Goal: Transaction & Acquisition: Purchase product/service

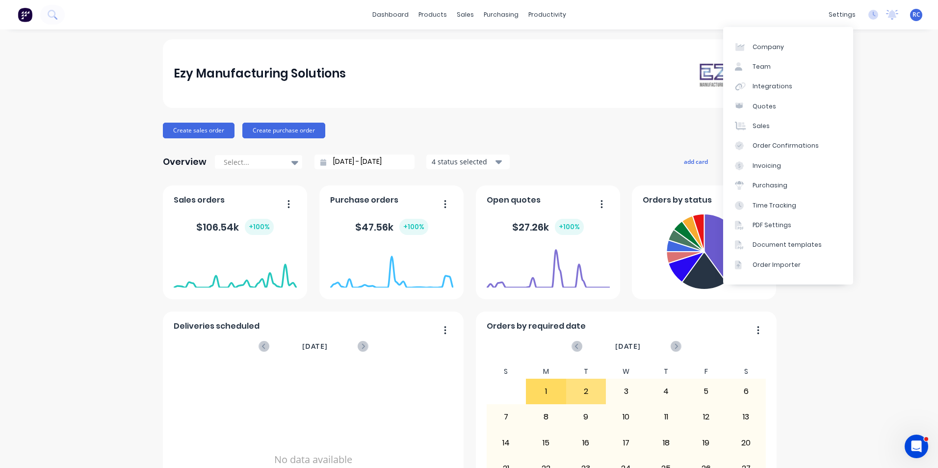
click at [817, 14] on div "dashboard products sales purchasing productivity dashboard products Product Cat…" at bounding box center [469, 14] width 938 height 29
click at [831, 17] on div "settings" at bounding box center [841, 14] width 37 height 15
click at [771, 80] on link "Integrations" at bounding box center [788, 87] width 130 height 20
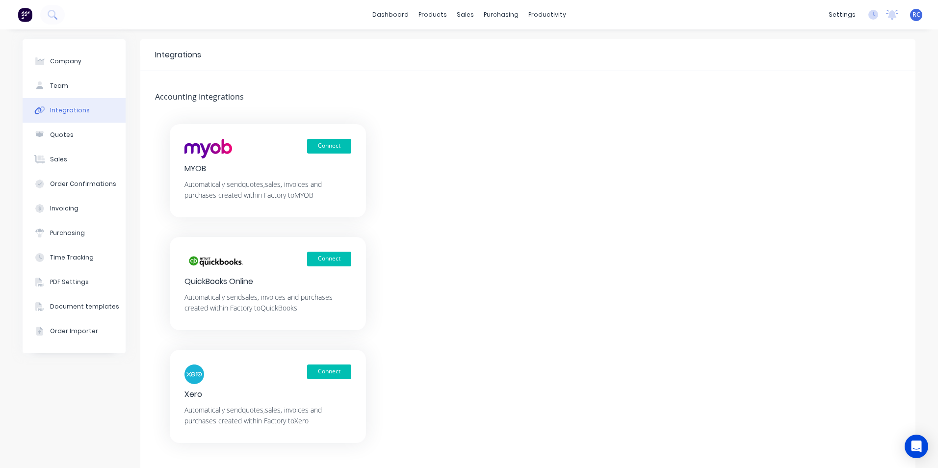
click at [327, 369] on button "Connect" at bounding box center [329, 371] width 44 height 15
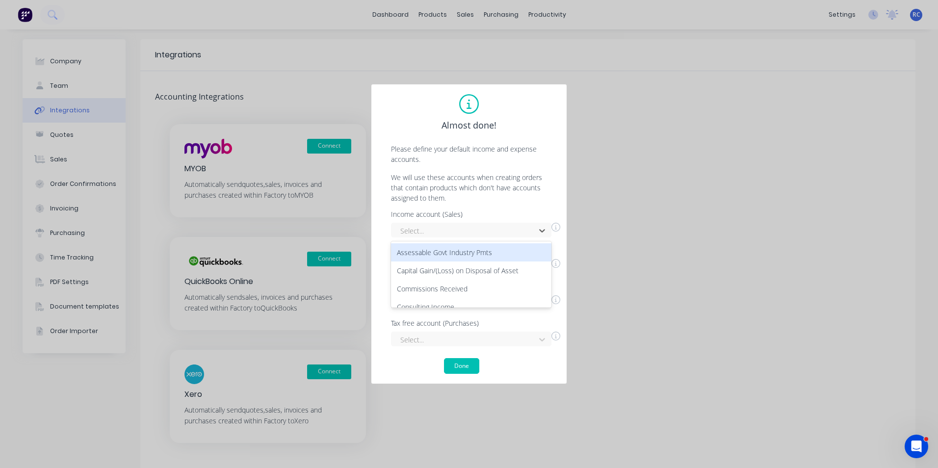
click at [511, 230] on div at bounding box center [464, 231] width 131 height 12
type input "sale"
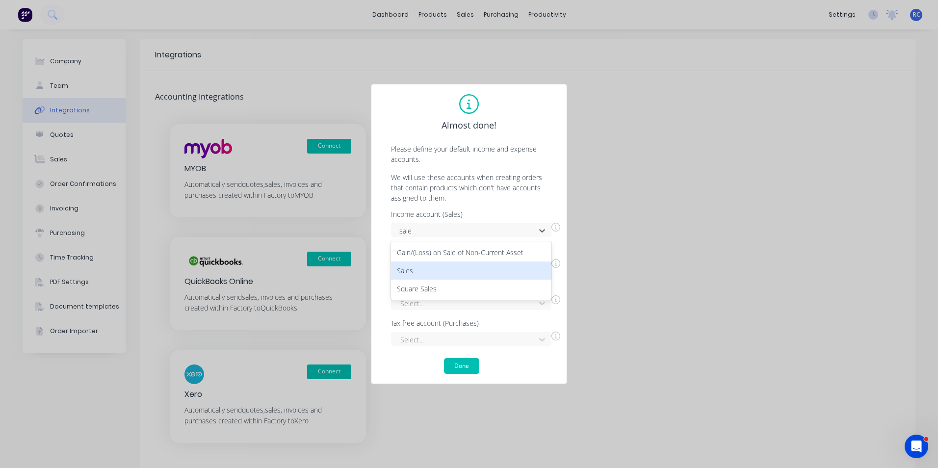
click at [415, 273] on div "Sales" at bounding box center [471, 270] width 160 height 18
click at [426, 265] on div "Select..." at bounding box center [471, 266] width 160 height 15
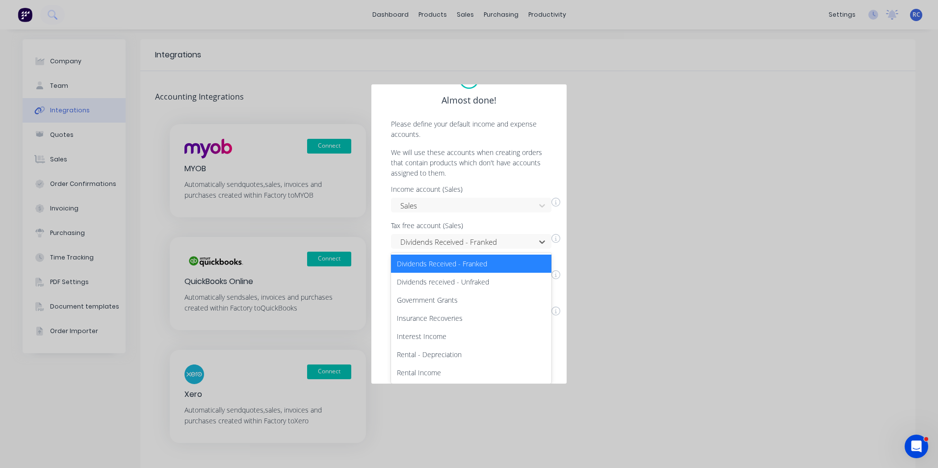
drag, startPoint x: 506, startPoint y: 266, endPoint x: 445, endPoint y: 267, distance: 60.3
click at [445, 249] on div "option Dividends Received - Franked, selected. 7 results available. Use Up and …" at bounding box center [471, 241] width 160 height 15
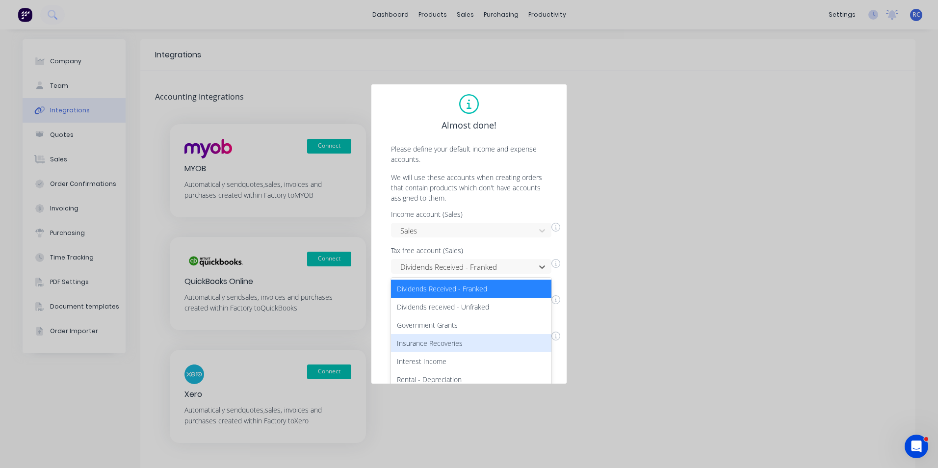
scroll to position [0, 0]
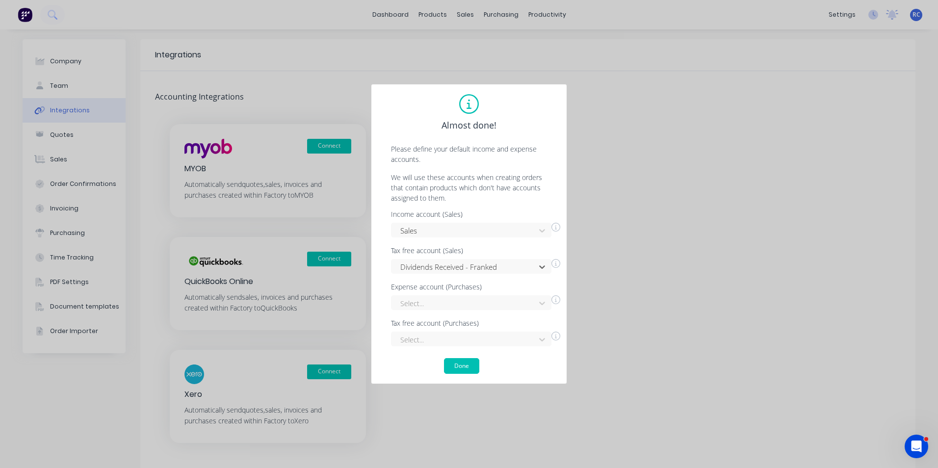
drag, startPoint x: 510, startPoint y: 257, endPoint x: 482, endPoint y: 266, distance: 29.3
click at [468, 265] on div at bounding box center [464, 267] width 131 height 12
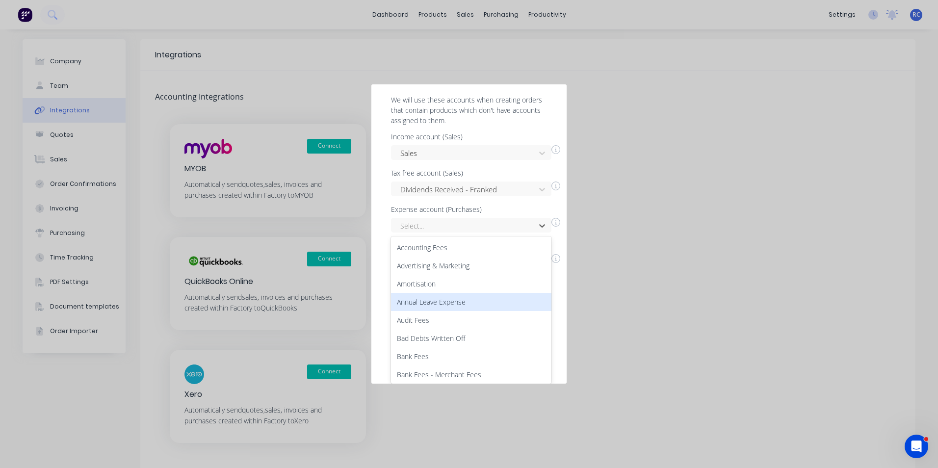
click at [464, 232] on div "117 results available. Use Up and Down to choose options, press Enter to select…" at bounding box center [471, 225] width 160 height 15
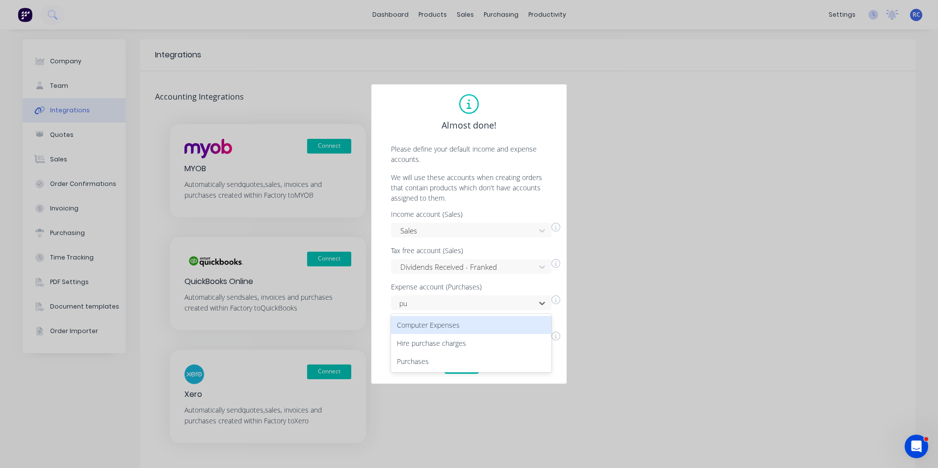
scroll to position [0, 0]
type input "pur"
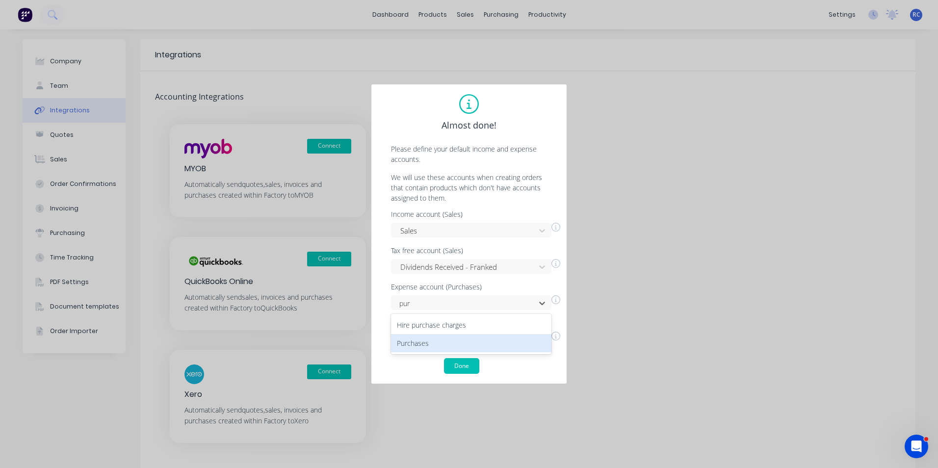
click at [424, 346] on div "Purchases" at bounding box center [471, 343] width 160 height 18
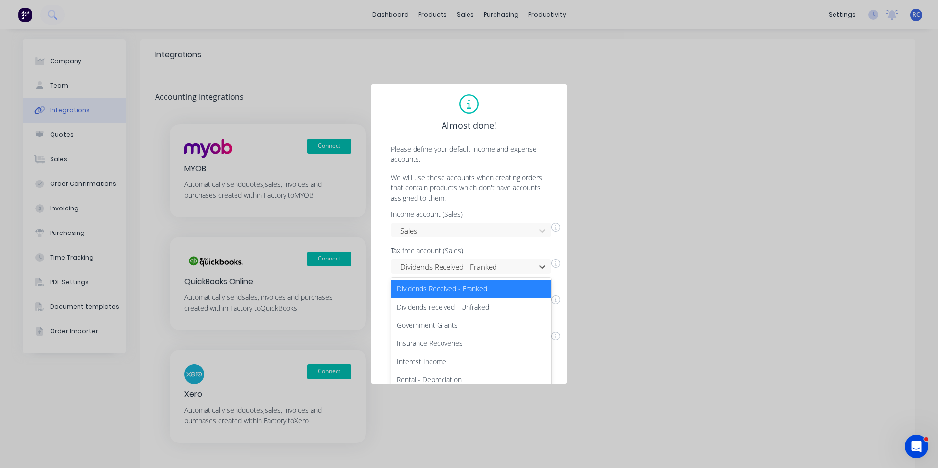
scroll to position [25, 0]
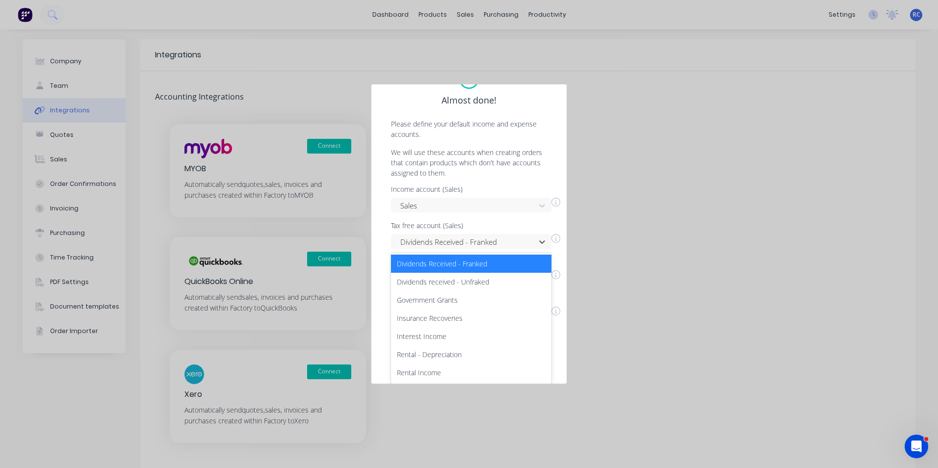
drag, startPoint x: 501, startPoint y: 265, endPoint x: 426, endPoint y: 265, distance: 75.0
click at [426, 249] on div "7 results available. Use Up and Down to choose options, press Enter to select t…" at bounding box center [471, 241] width 160 height 15
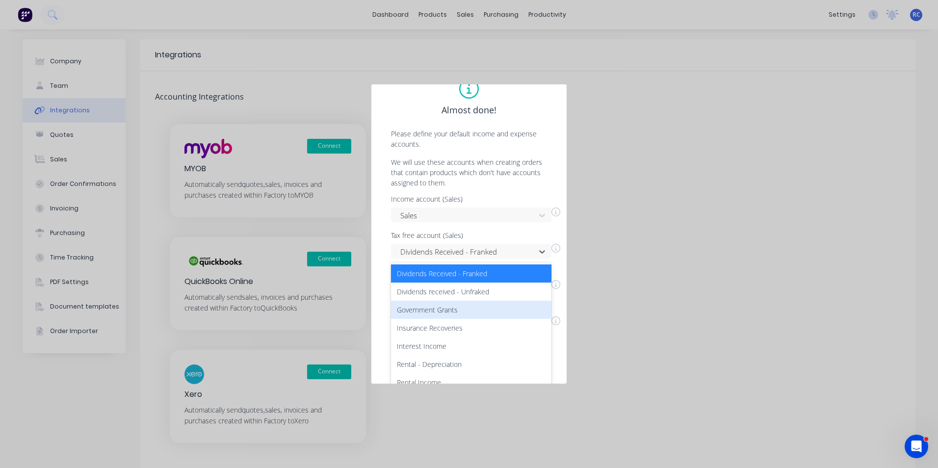
scroll to position [0, 0]
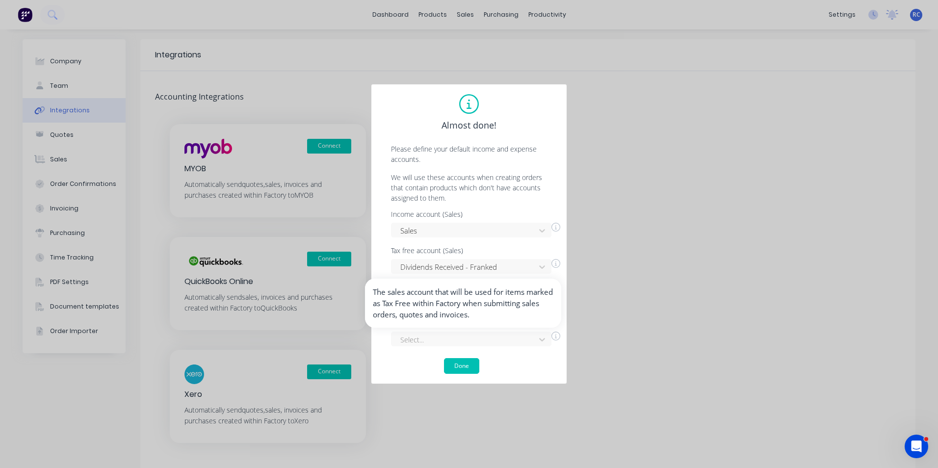
click at [556, 262] on icon at bounding box center [555, 263] width 9 height 9
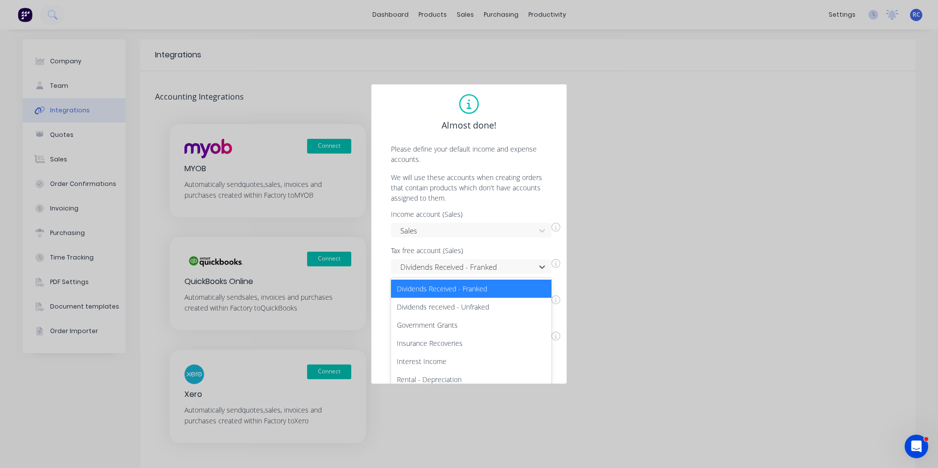
scroll to position [25, 0]
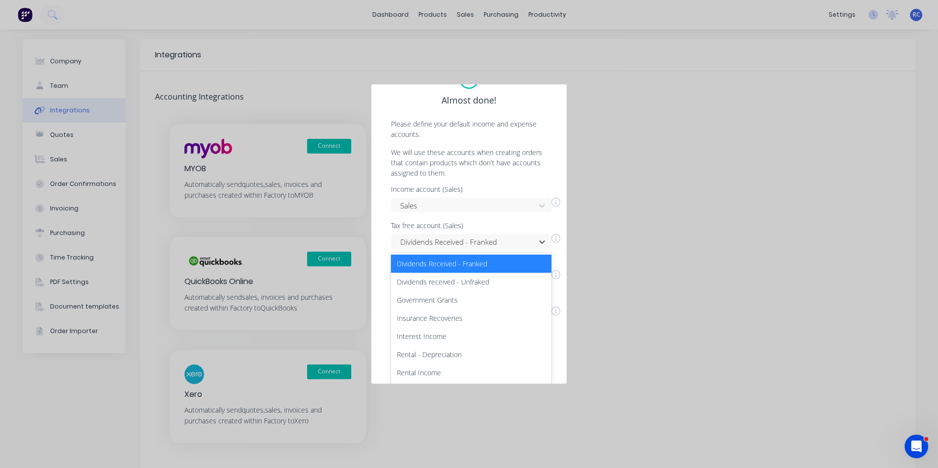
click at [485, 249] on div "7 results available. Use Up and Down to choose options, press Enter to select t…" at bounding box center [471, 241] width 160 height 15
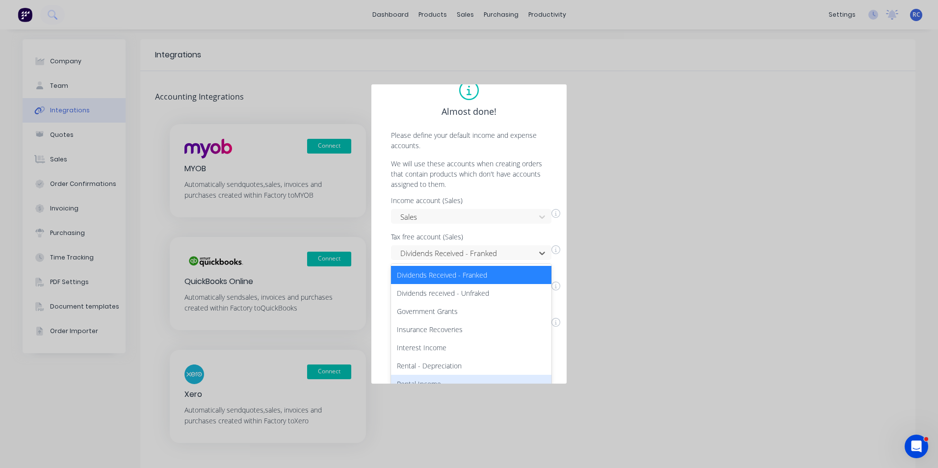
scroll to position [0, 0]
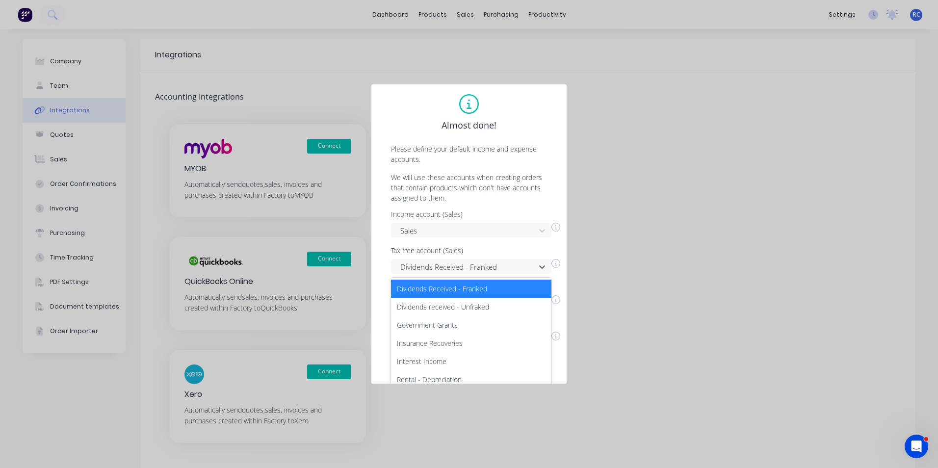
click at [467, 283] on div "Dividends Received - Franked" at bounding box center [471, 289] width 160 height 18
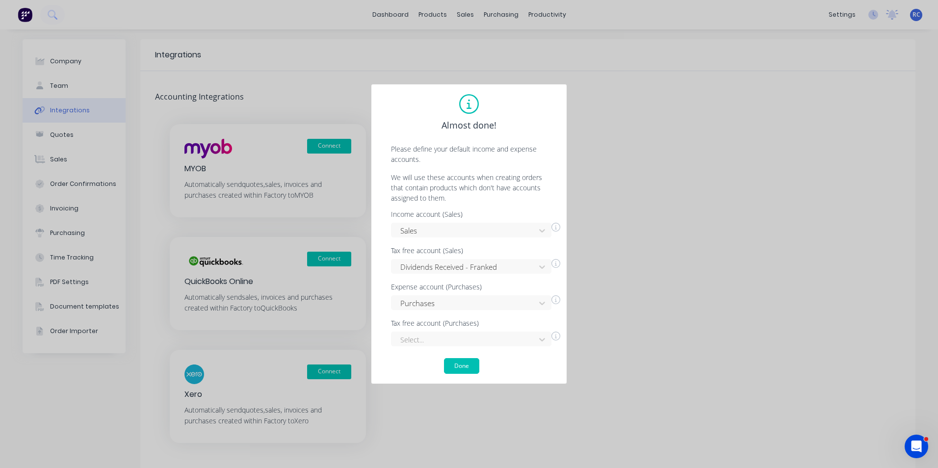
click at [382, 262] on div "Income account (Sales) Sales Tax free account (Sales) Dividends Received - Fran…" at bounding box center [469, 278] width 176 height 135
click at [830, 12] on div "Almost done! Please define your default income and expense accounts. We will us…" at bounding box center [469, 234] width 938 height 468
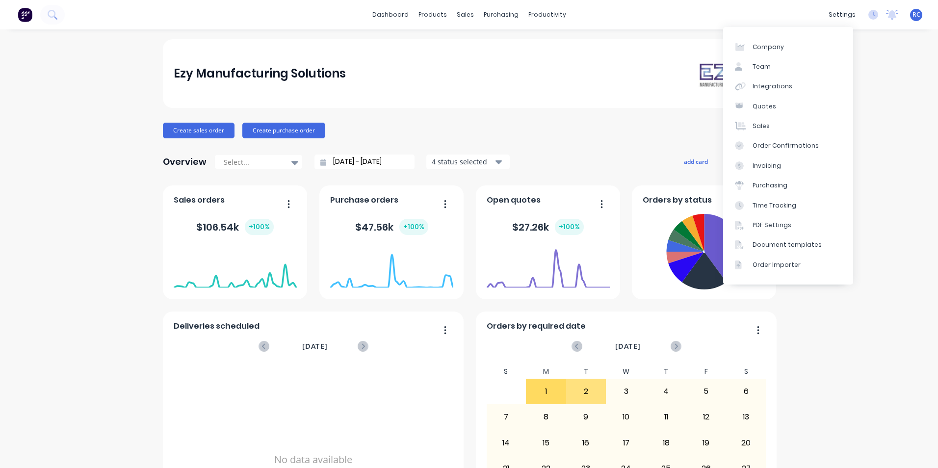
click at [766, 83] on div "Integrations" at bounding box center [772, 86] width 40 height 9
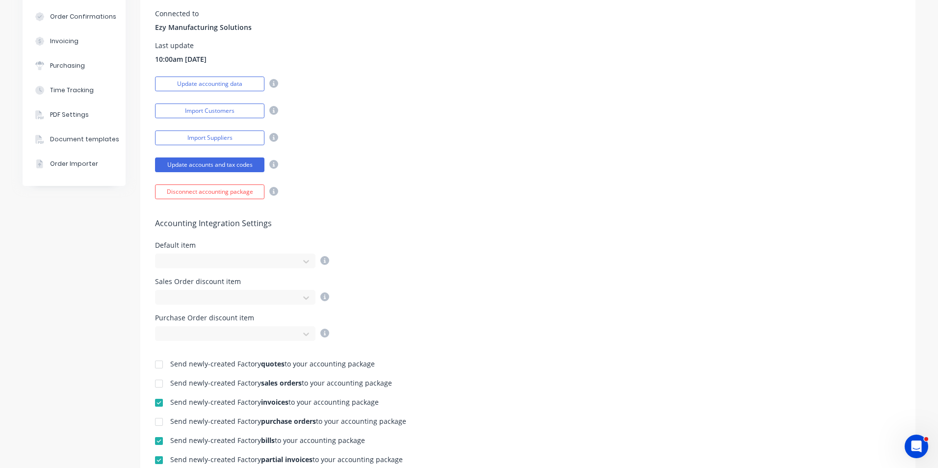
scroll to position [165, 0]
click at [239, 265] on div at bounding box center [228, 263] width 131 height 12
click at [370, 225] on h5 "Accounting Integration Settings" at bounding box center [527, 225] width 745 height 9
click at [274, 166] on icon at bounding box center [273, 166] width 9 height 9
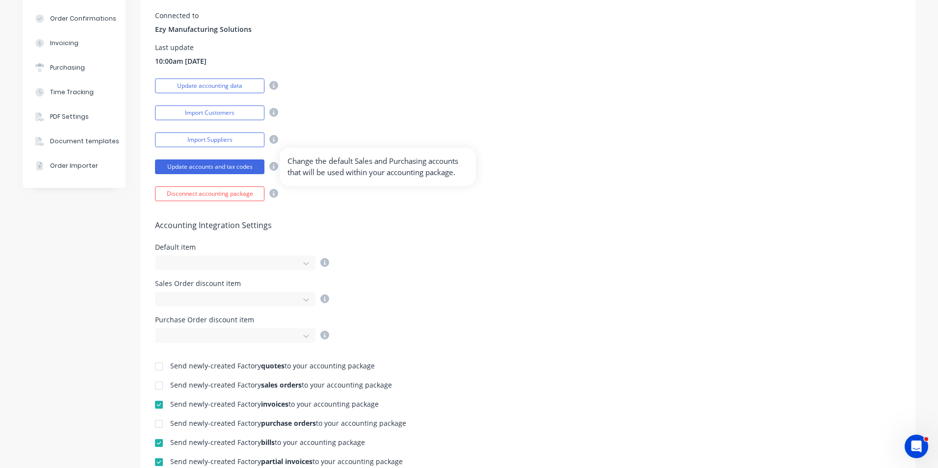
click at [258, 167] on button "Update accounts and tax codes" at bounding box center [209, 166] width 109 height 15
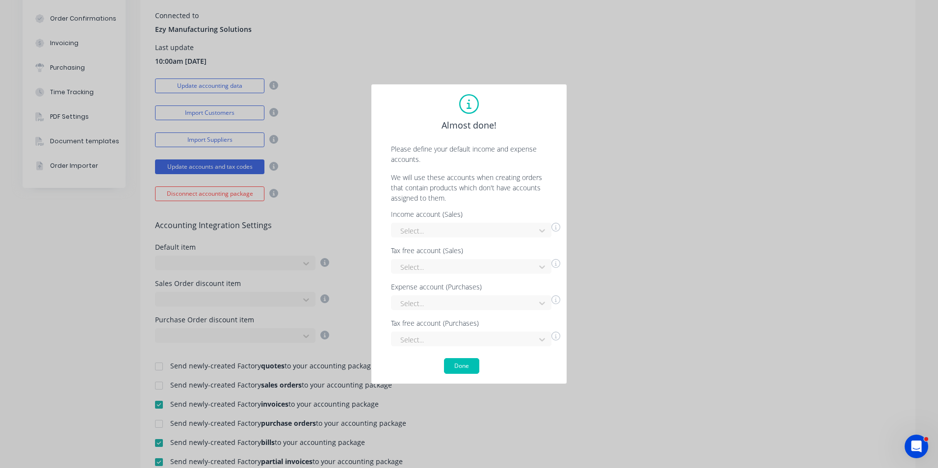
scroll to position [0, 0]
click at [466, 230] on div at bounding box center [464, 231] width 131 height 12
type input "sale"
click at [424, 269] on div "Sales" at bounding box center [471, 270] width 160 height 18
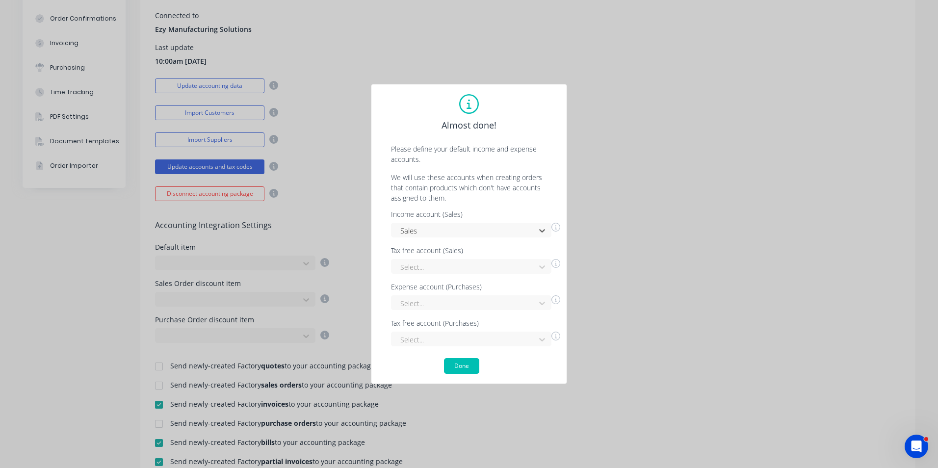
click at [436, 297] on div "Select..." at bounding box center [471, 302] width 160 height 15
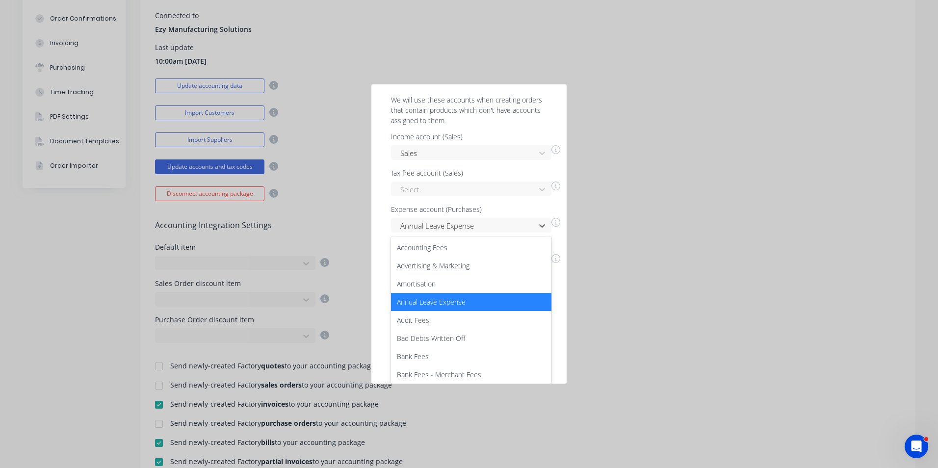
click at [437, 232] on div "option Annual Leave Expense, selected. 117 results available. Use Up and Down t…" at bounding box center [471, 225] width 160 height 15
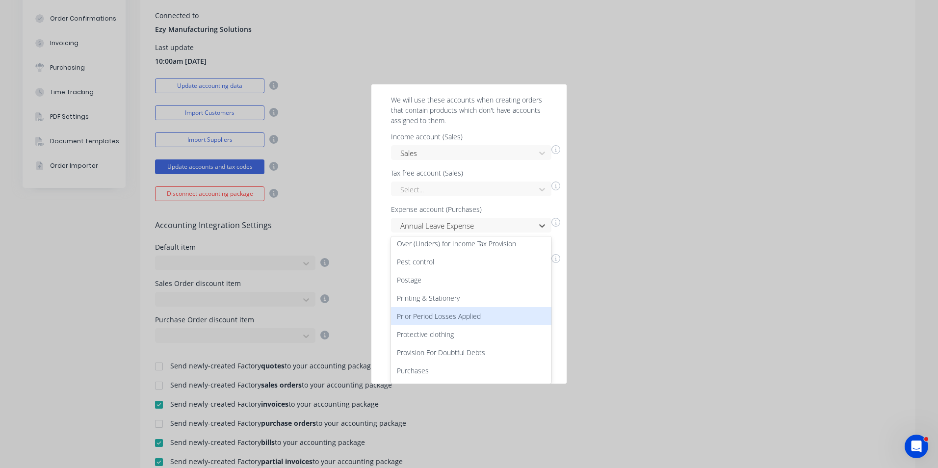
scroll to position [1275, 0]
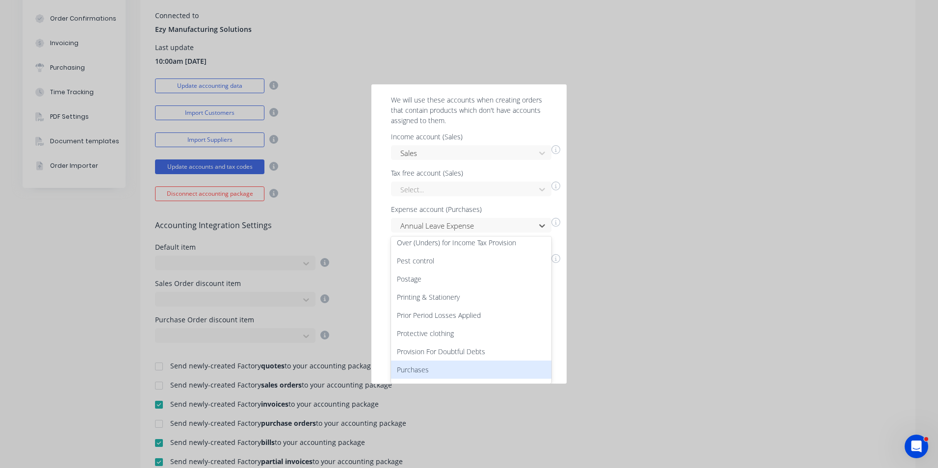
click at [435, 360] on div "Purchases" at bounding box center [471, 369] width 160 height 18
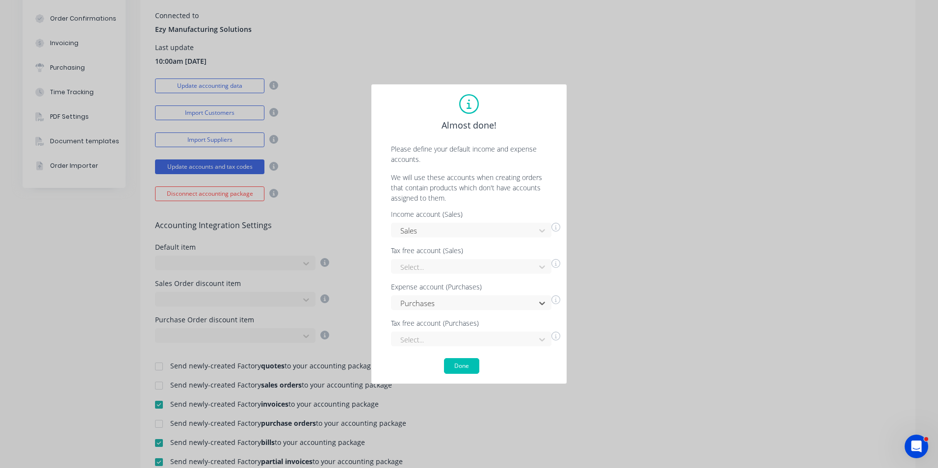
click at [463, 365] on button "Done" at bounding box center [461, 366] width 35 height 16
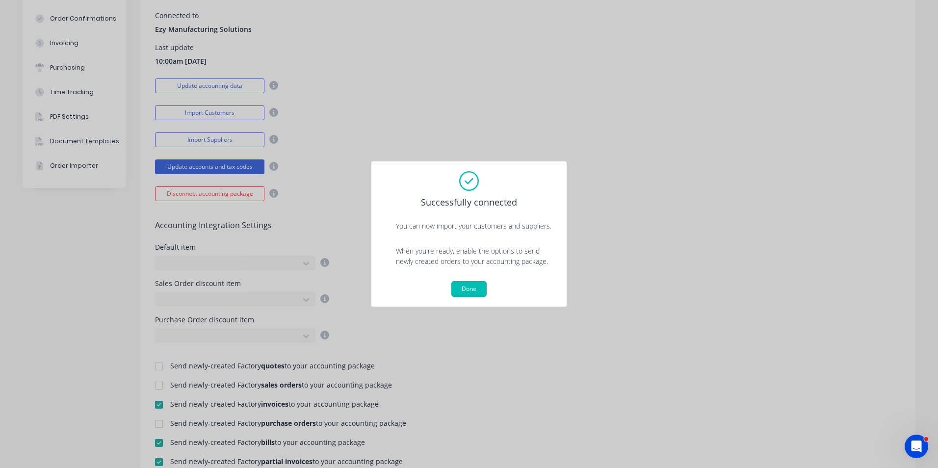
click at [474, 290] on button "Done" at bounding box center [468, 289] width 35 height 16
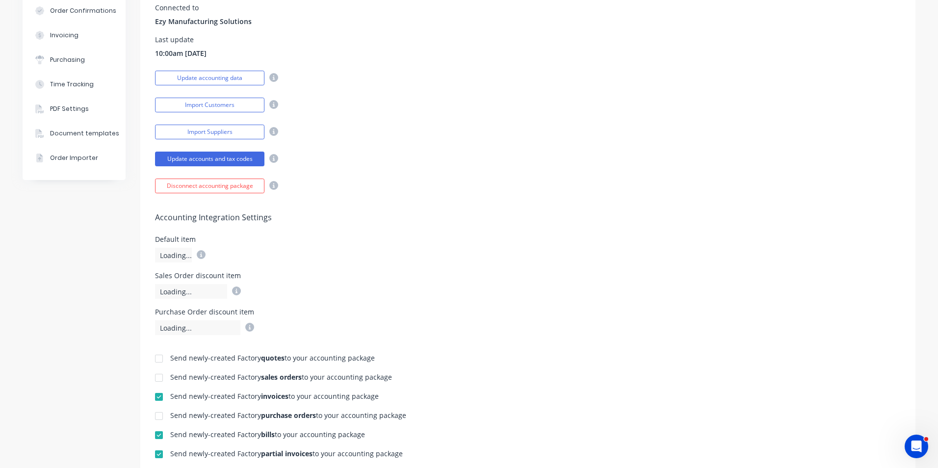
scroll to position [67, 0]
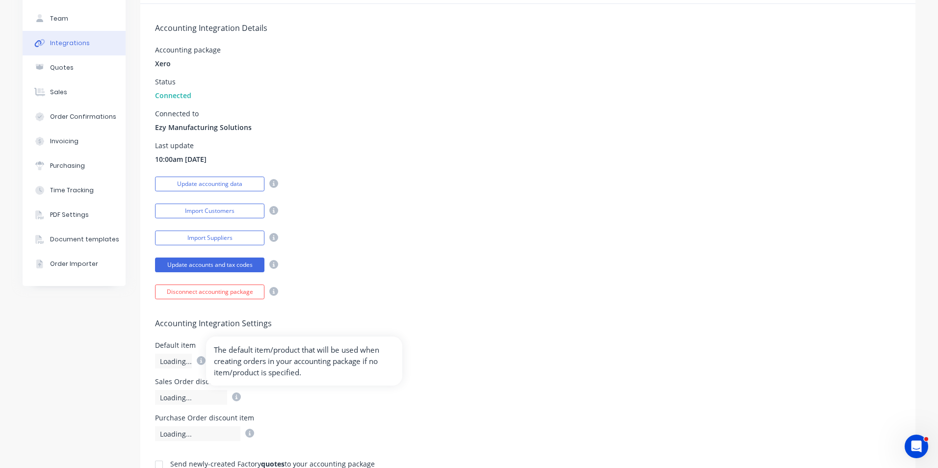
click at [197, 358] on icon at bounding box center [201, 360] width 9 height 9
click at [420, 302] on div "Accounting Integration Settings Default item Loading... Sales Order discount it…" at bounding box center [527, 370] width 775 height 142
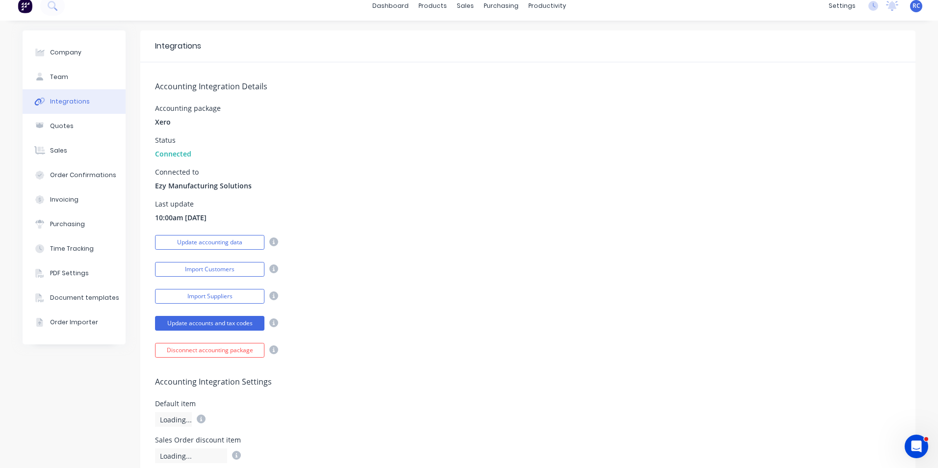
scroll to position [0, 0]
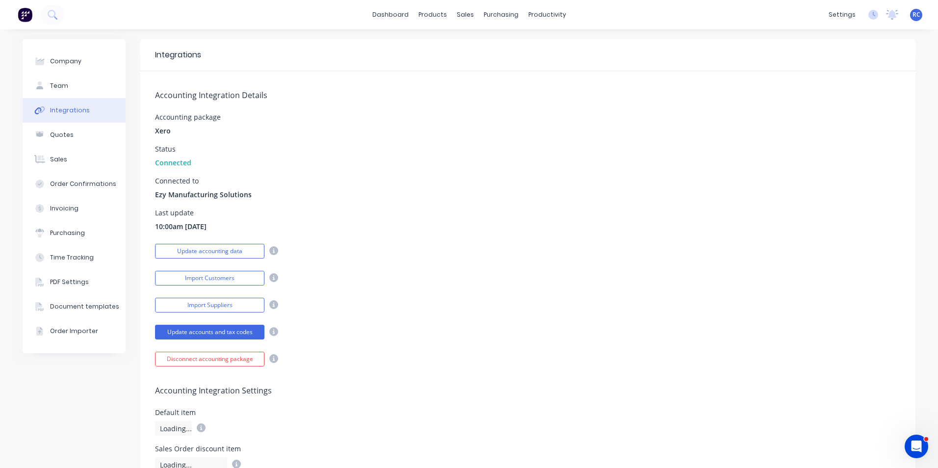
click at [237, 249] on button "Update accounting data" at bounding box center [209, 251] width 109 height 15
click at [246, 276] on button "Import Customers" at bounding box center [209, 278] width 109 height 15
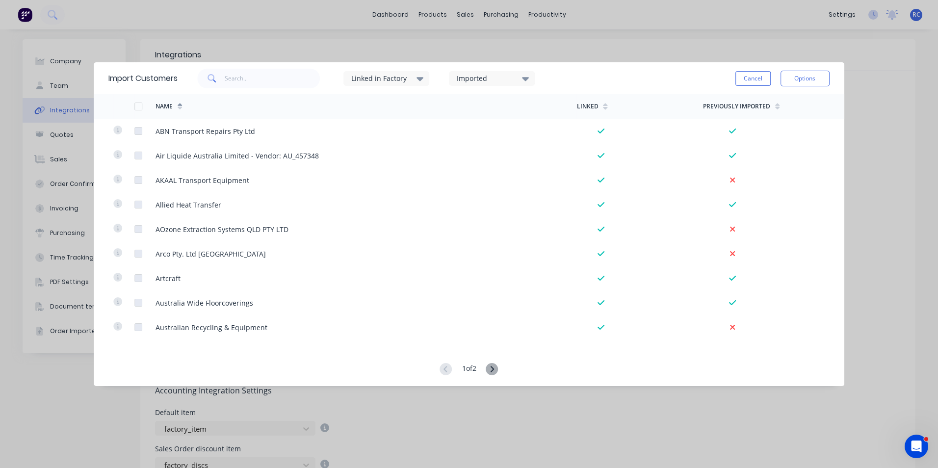
click at [762, 83] on button "Cancel" at bounding box center [752, 78] width 35 height 15
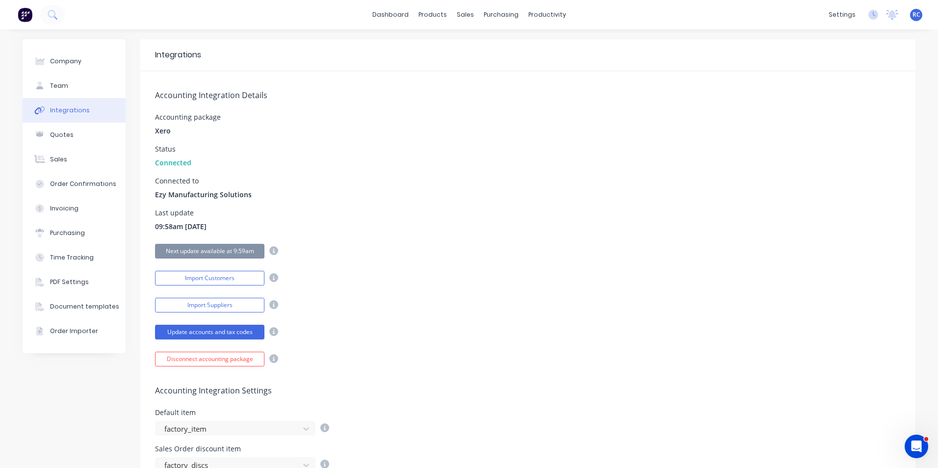
click at [229, 302] on button "Import Suppliers" at bounding box center [209, 305] width 109 height 15
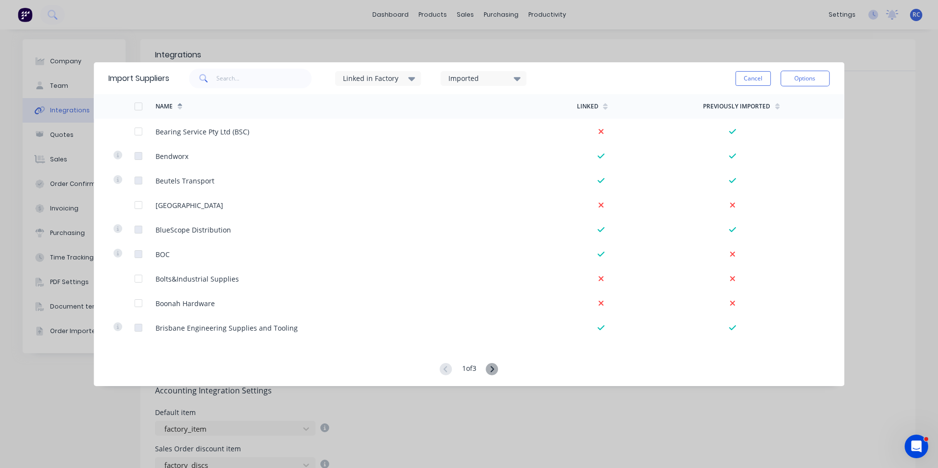
scroll to position [932, 0]
click at [183, 300] on div "Boonah Hardware" at bounding box center [184, 303] width 59 height 10
click at [141, 306] on div at bounding box center [138, 303] width 20 height 20
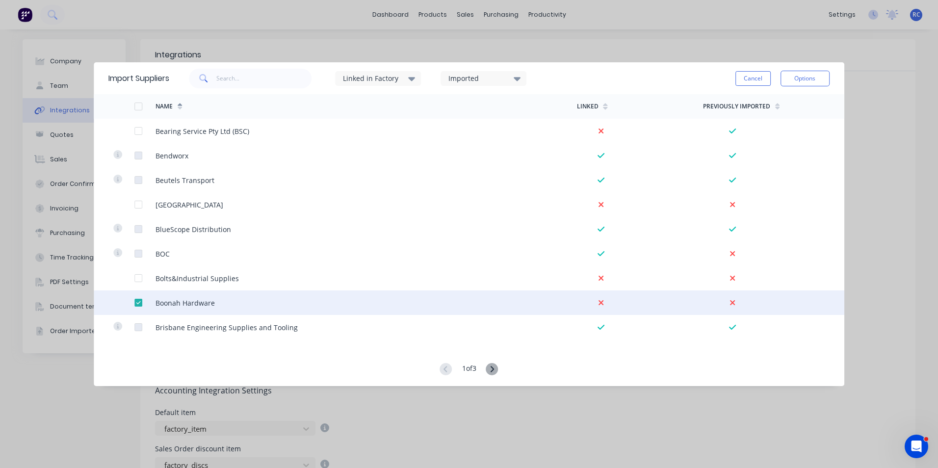
click at [491, 366] on icon at bounding box center [492, 369] width 12 height 12
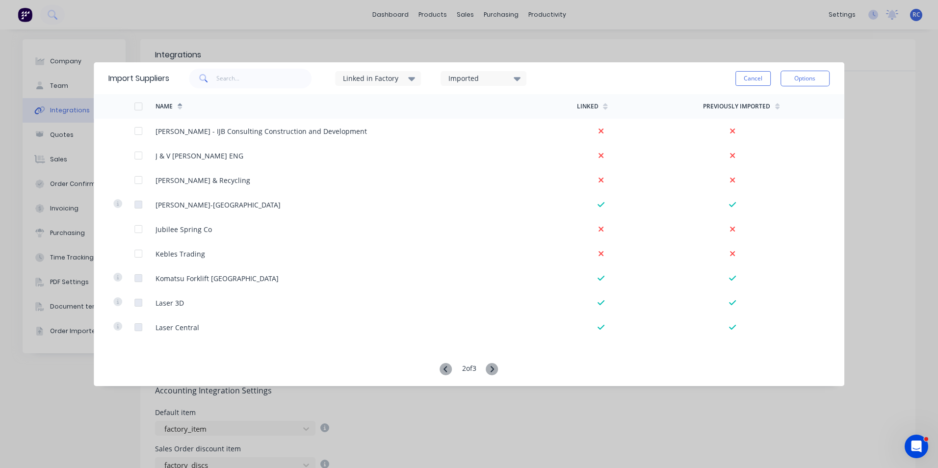
click at [491, 366] on icon at bounding box center [492, 369] width 12 height 12
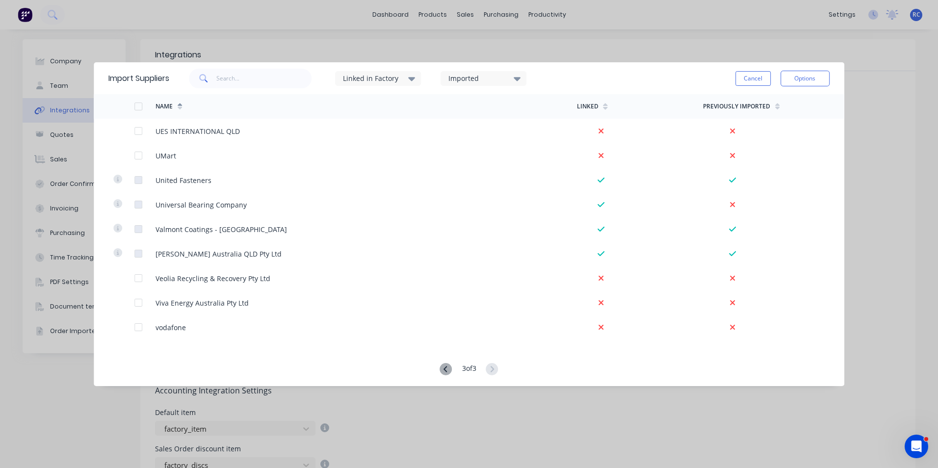
click at [491, 366] on icon at bounding box center [492, 369] width 12 height 12
click at [502, 400] on div "Import Suppliers Linked in Factory Imported Cancel Options Name Linked Previous…" at bounding box center [469, 233] width 750 height 343
click at [813, 78] on button "Options" at bounding box center [804, 79] width 49 height 16
click at [794, 100] on div "Import selected suppliers" at bounding box center [783, 106] width 76 height 25
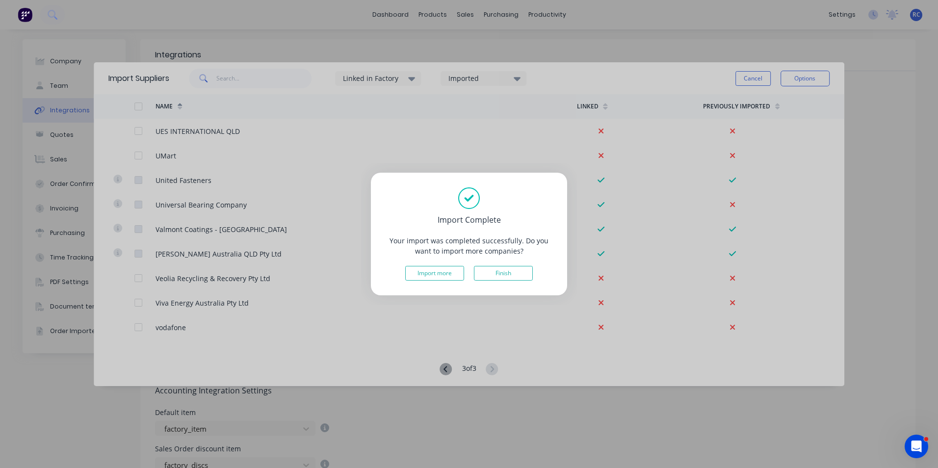
click at [508, 276] on button "Finish" at bounding box center [503, 273] width 59 height 15
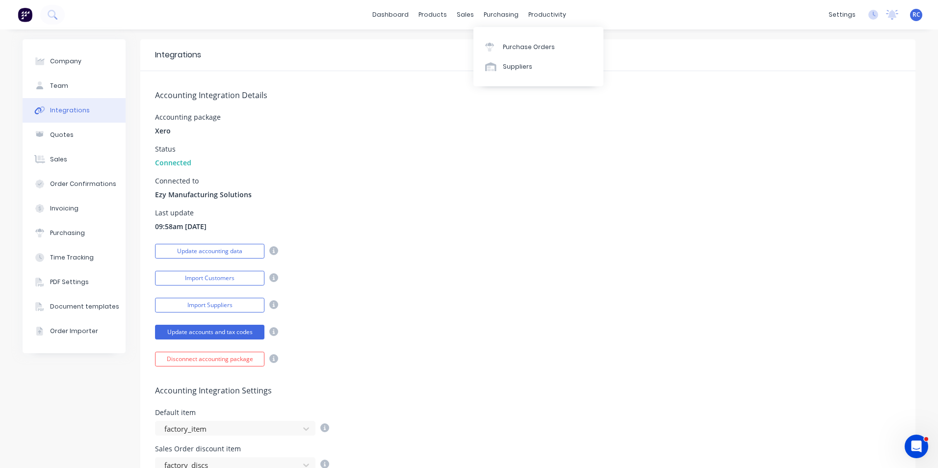
click at [509, 50] on div "Purchase Orders" at bounding box center [529, 47] width 52 height 9
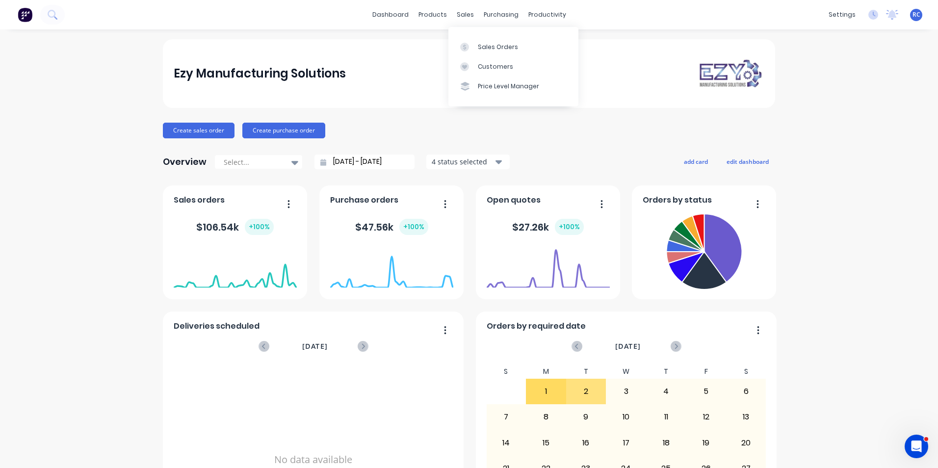
click at [485, 41] on link "Sales Orders" at bounding box center [513, 47] width 130 height 20
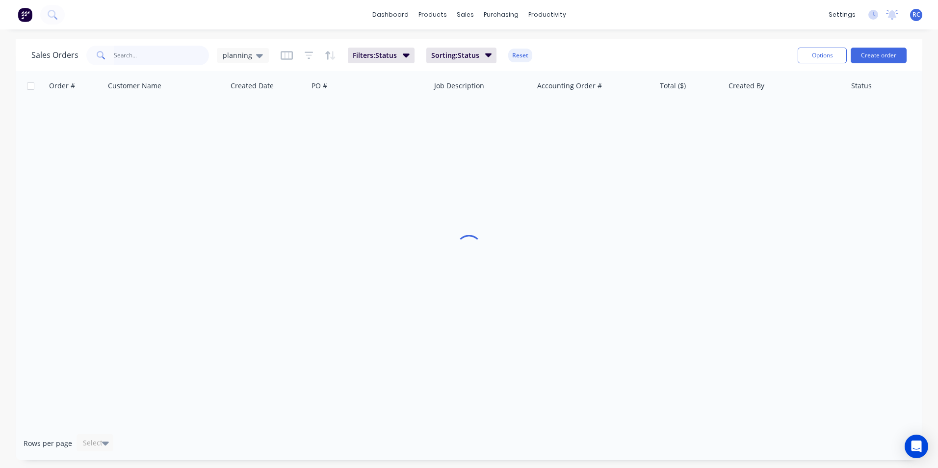
click at [151, 56] on input "text" at bounding box center [162, 56] width 96 height 20
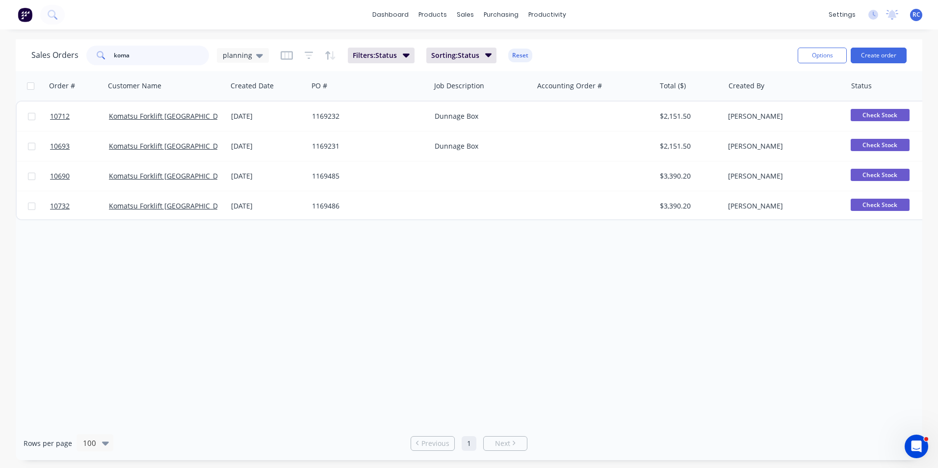
type input "koma"
click at [259, 58] on icon at bounding box center [259, 55] width 7 height 11
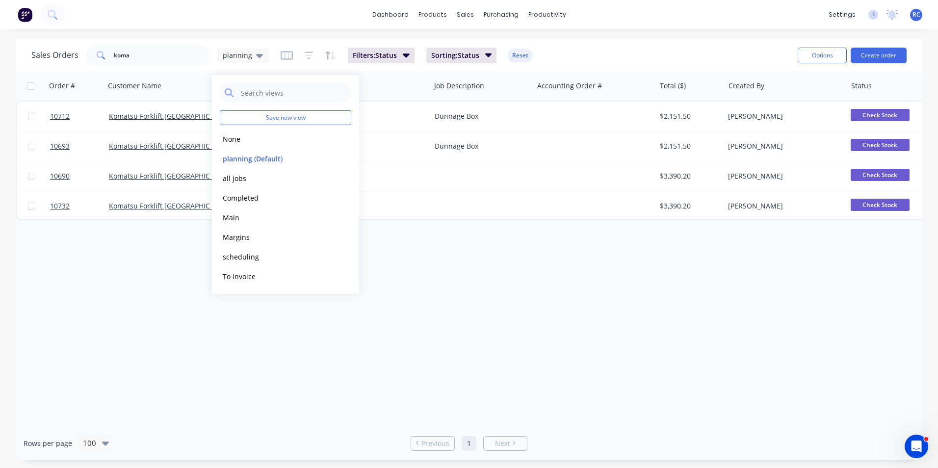
click at [244, 178] on button "all jobs" at bounding box center [276, 178] width 112 height 11
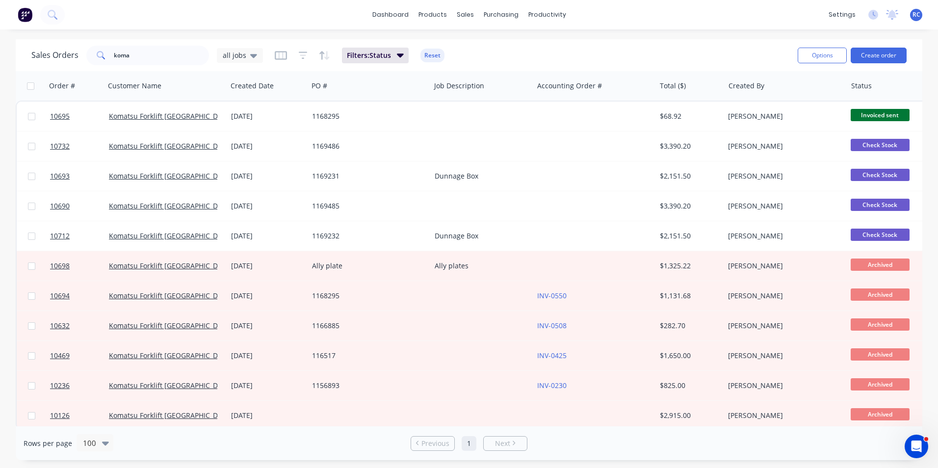
click at [223, 121] on div "Komatsu Forklift Australia" at bounding box center [166, 116] width 122 height 29
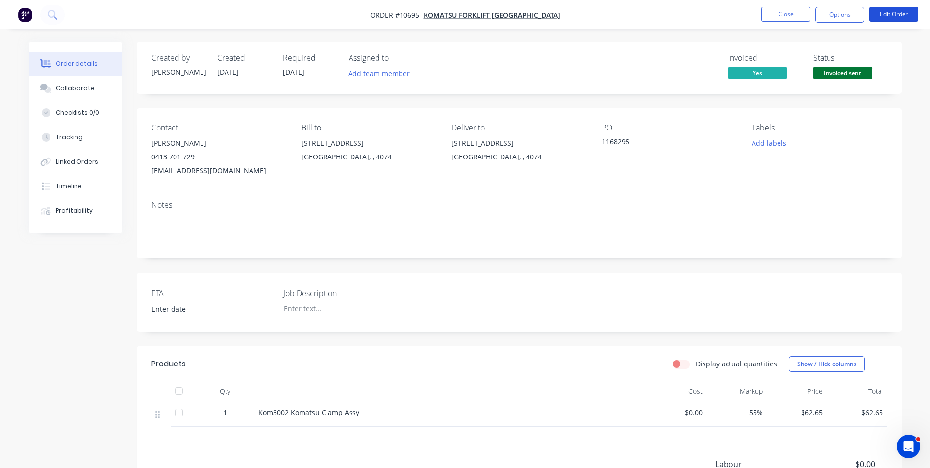
click at [887, 18] on button "Edit Order" at bounding box center [893, 14] width 49 height 15
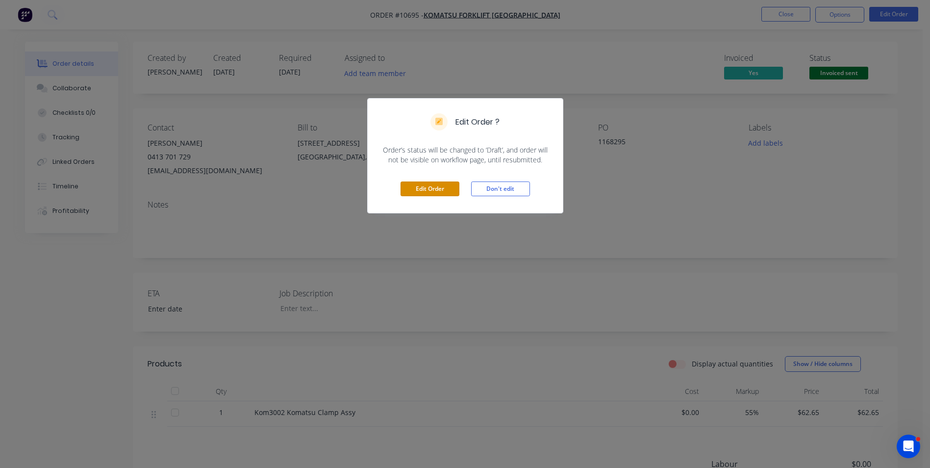
click at [433, 187] on button "Edit Order" at bounding box center [430, 188] width 59 height 15
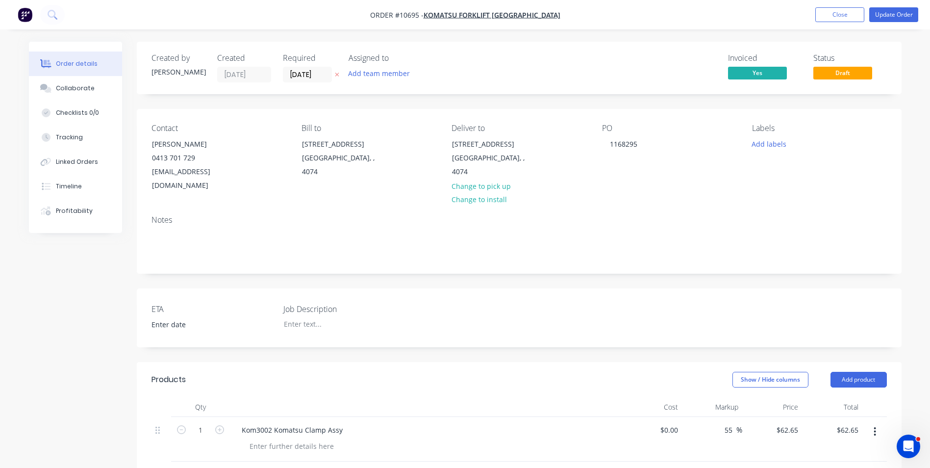
click at [221, 425] on icon "button" at bounding box center [219, 429] width 9 height 9
type input "2"
type input "$125.30"
click at [220, 425] on icon "button" at bounding box center [219, 429] width 9 height 9
type input "3"
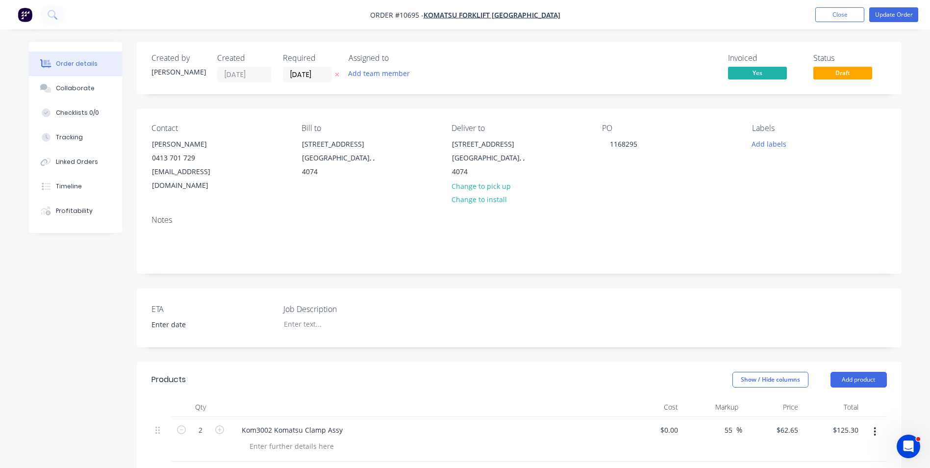
type input "$187.95"
click at [220, 425] on icon "button" at bounding box center [219, 429] width 9 height 9
type input "4"
type input "$250.60"
click at [220, 425] on icon "button" at bounding box center [219, 429] width 9 height 9
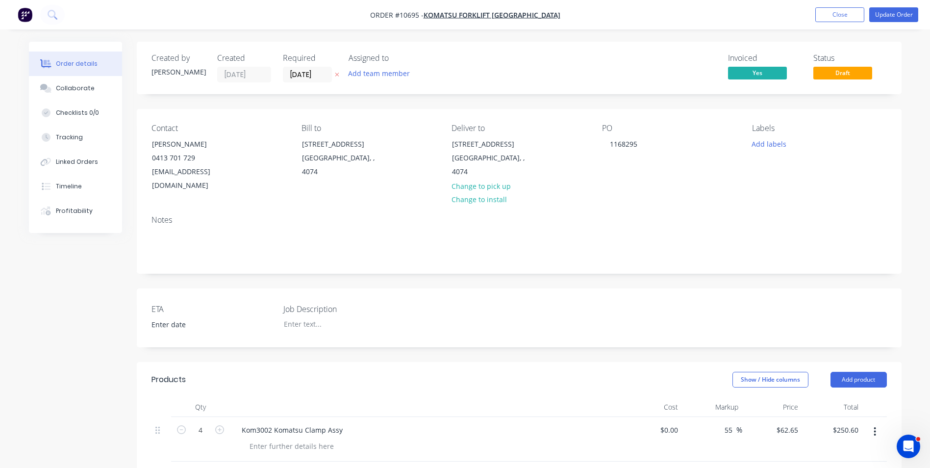
type input "5"
type input "$313.25"
click at [895, 14] on button "Update Order" at bounding box center [893, 14] width 49 height 15
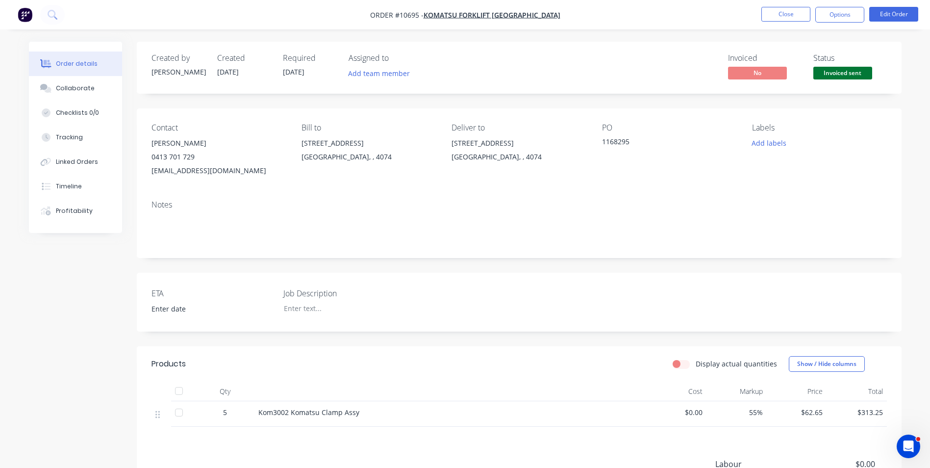
click at [848, 12] on button "Options" at bounding box center [840, 15] width 49 height 16
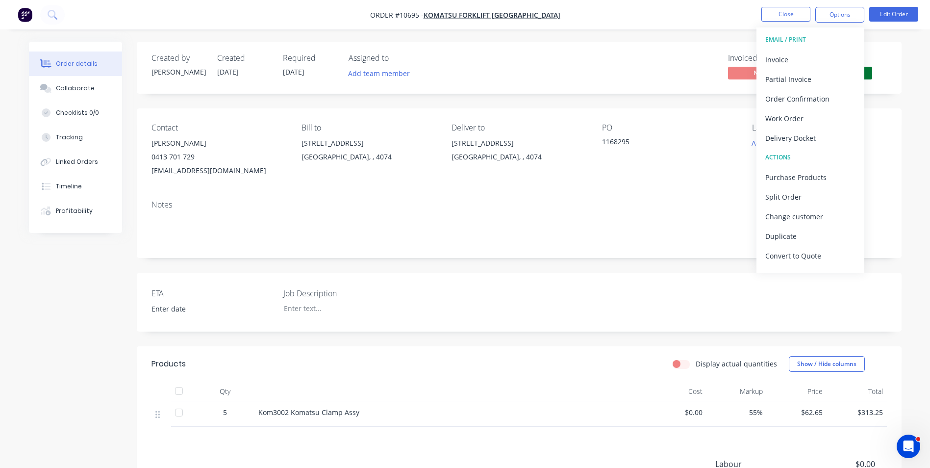
click at [790, 59] on div "Invoice" at bounding box center [810, 59] width 90 height 14
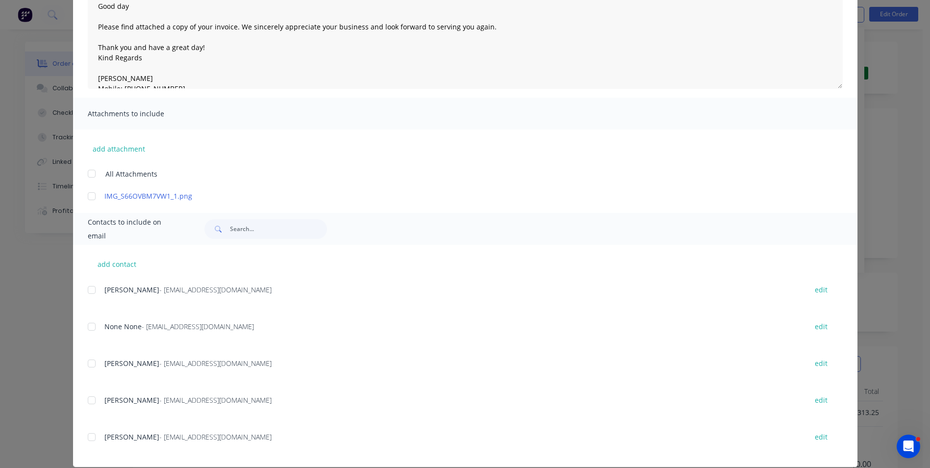
scroll to position [134, 0]
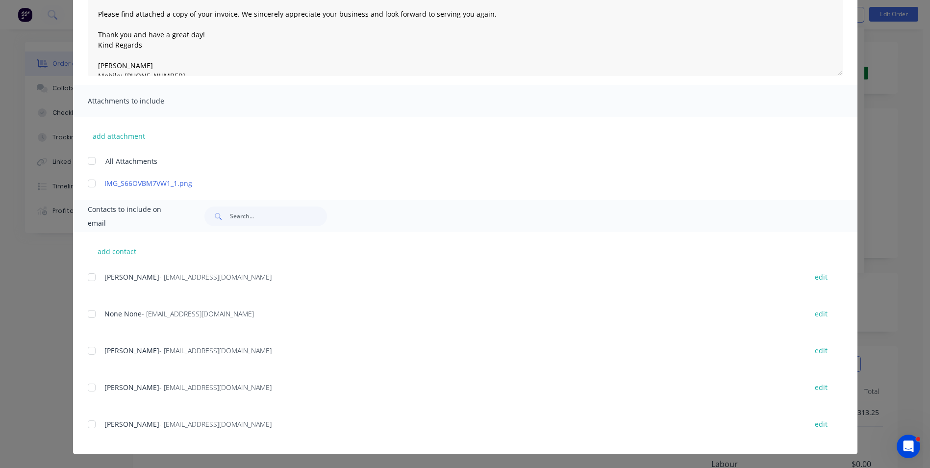
click at [87, 351] on div at bounding box center [92, 351] width 20 height 20
click at [85, 312] on div at bounding box center [92, 314] width 20 height 20
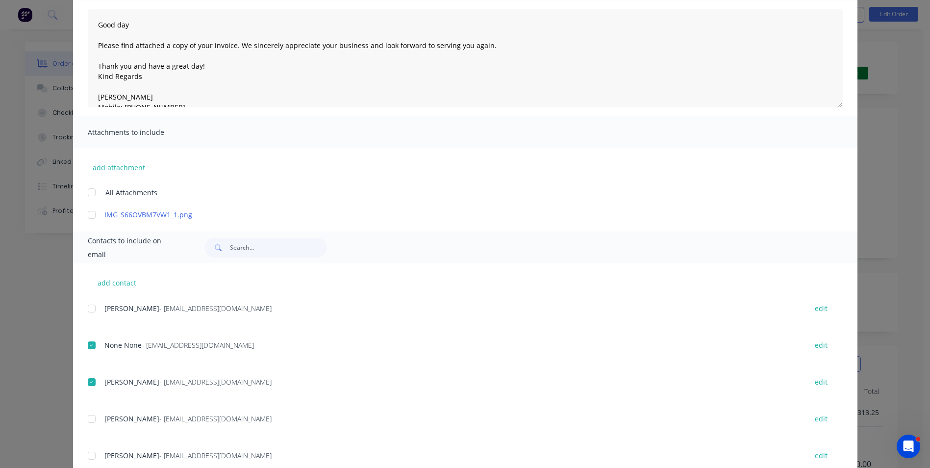
scroll to position [0, 0]
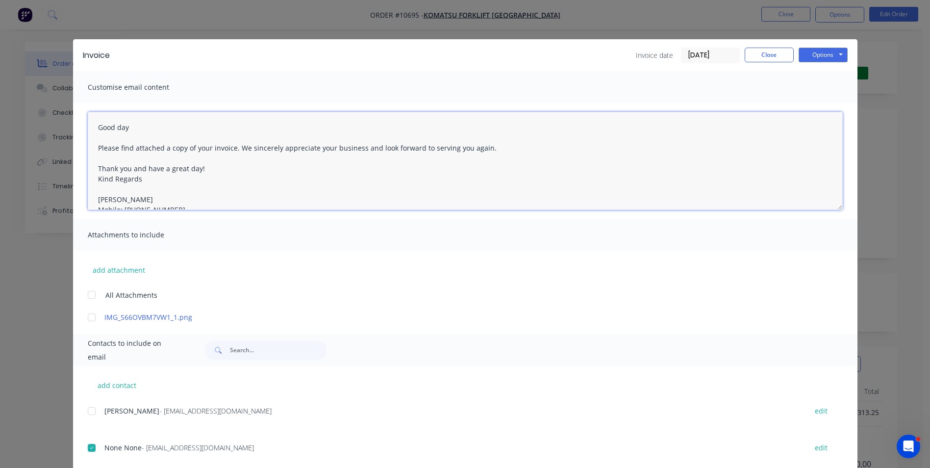
click at [230, 149] on textarea "Good day Please find attached a copy of your invoice. We sincerely appreciate y…" at bounding box center [465, 161] width 755 height 98
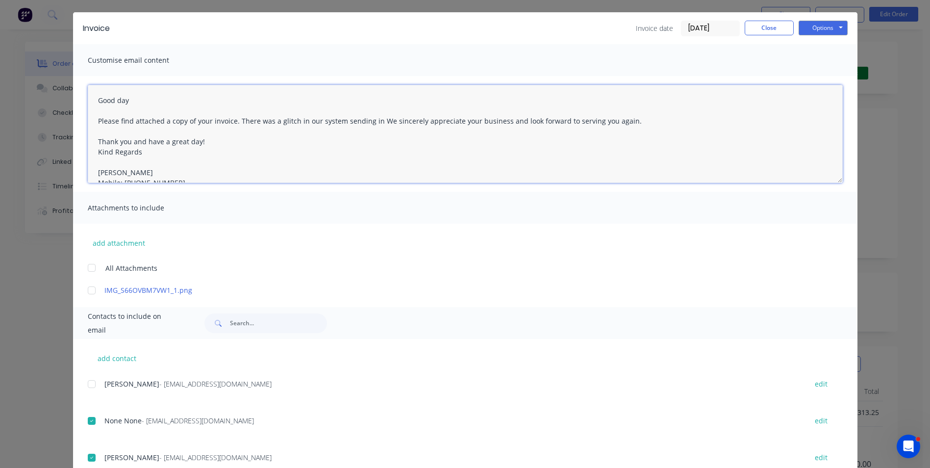
scroll to position [134, 0]
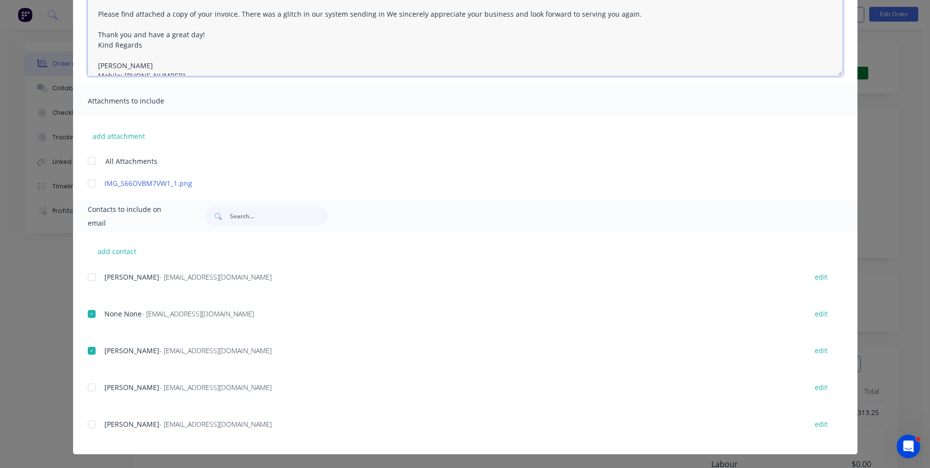
type textarea "Good day Please find attached a copy of your invoice. There was a glitch in our…"
click at [102, 255] on button "add contact" at bounding box center [117, 251] width 59 height 15
select select "AU"
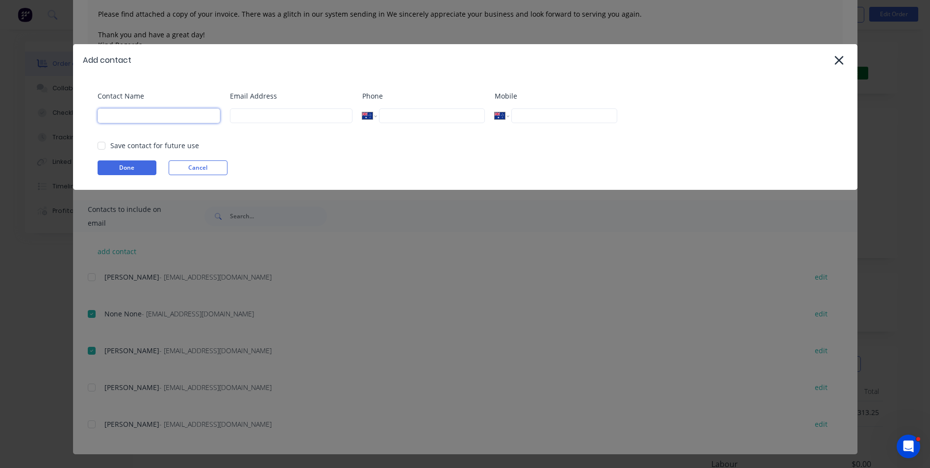
click at [130, 120] on input at bounding box center [159, 115] width 123 height 15
type input "renee"
click at [100, 142] on div at bounding box center [102, 146] width 20 height 20
type input "accounts@ezymanufacture.com.au"
click at [130, 167] on button "Done" at bounding box center [127, 167] width 59 height 15
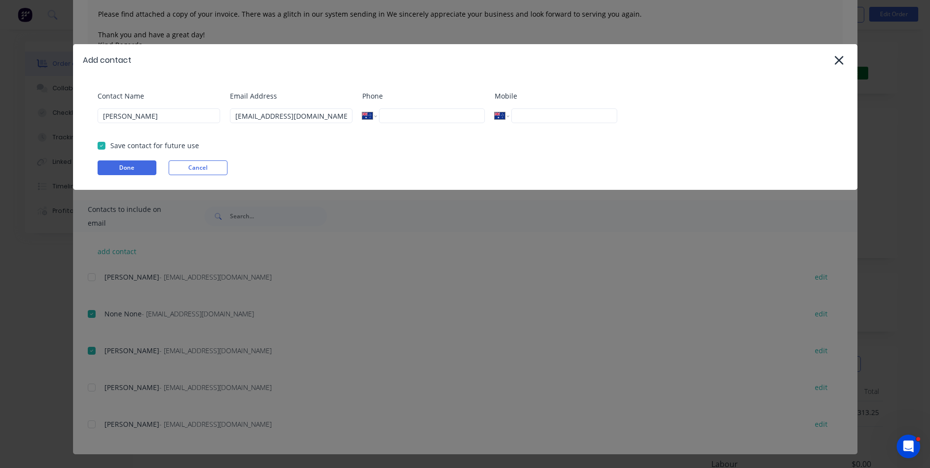
scroll to position [0, 0]
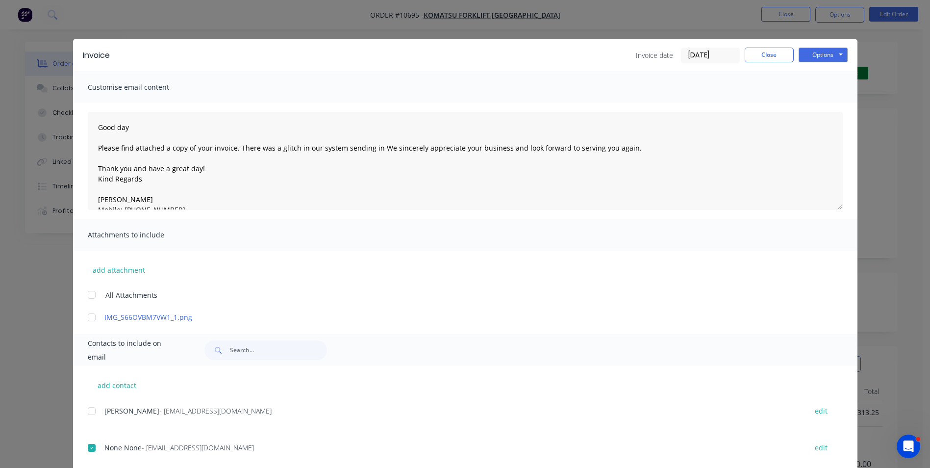
click at [86, 444] on div at bounding box center [92, 448] width 20 height 20
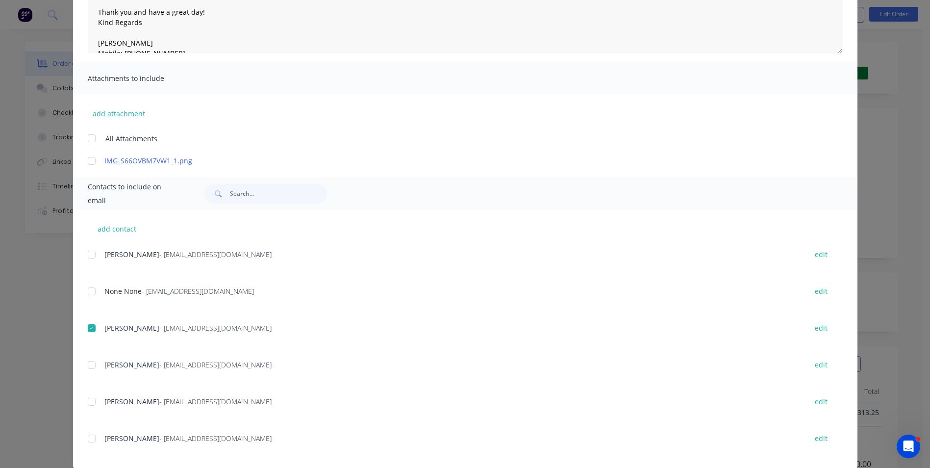
scroll to position [171, 0]
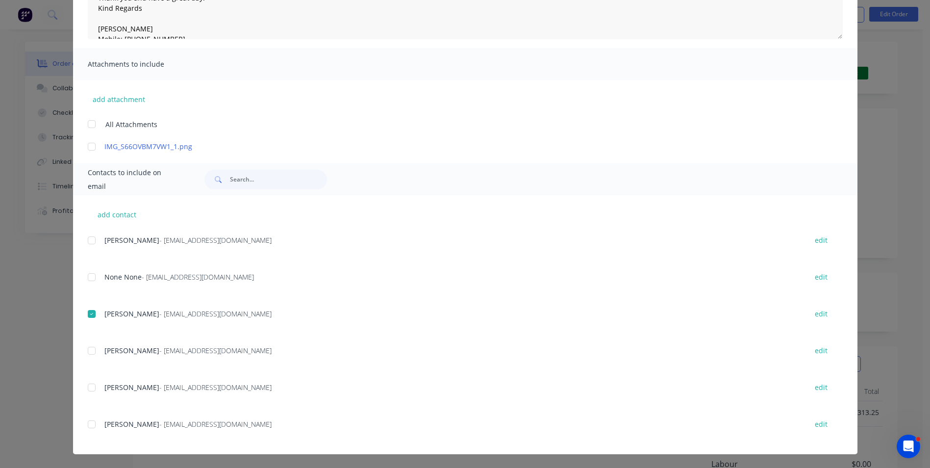
click at [90, 315] on div at bounding box center [92, 314] width 20 height 20
click at [91, 424] on div at bounding box center [92, 424] width 20 height 20
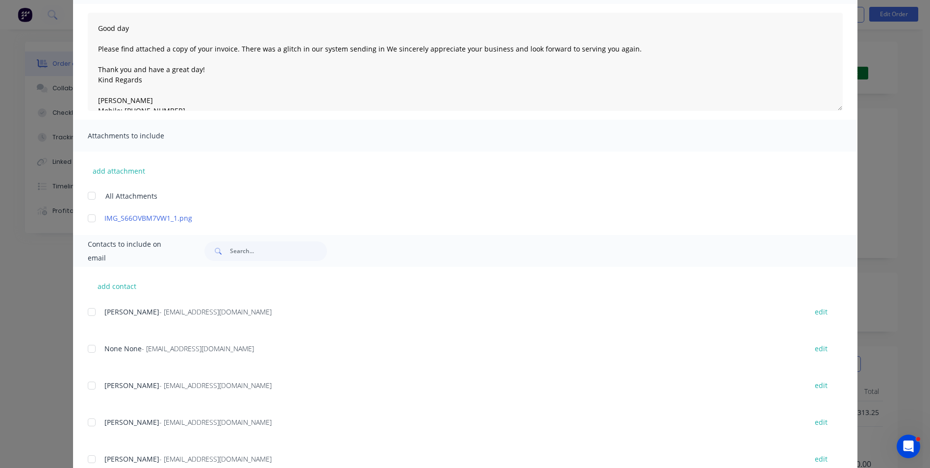
scroll to position [0, 0]
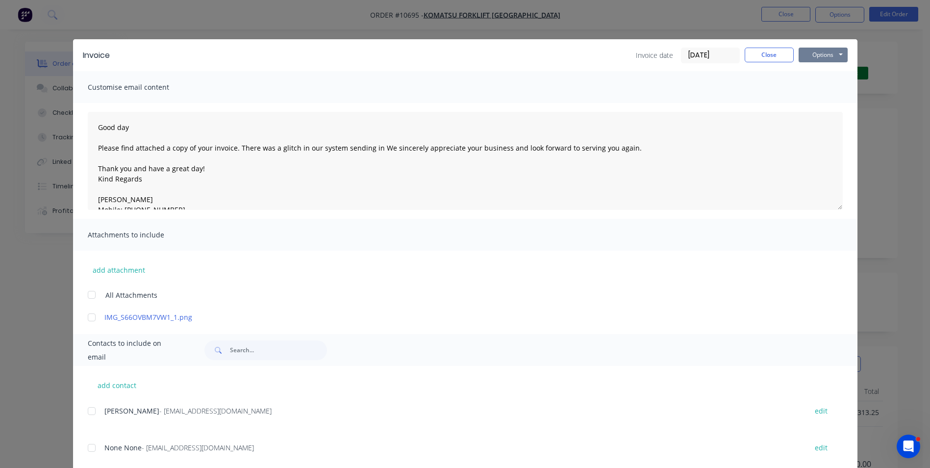
click at [816, 54] on button "Options" at bounding box center [823, 55] width 49 height 15
click at [823, 106] on button "Email" at bounding box center [830, 105] width 63 height 16
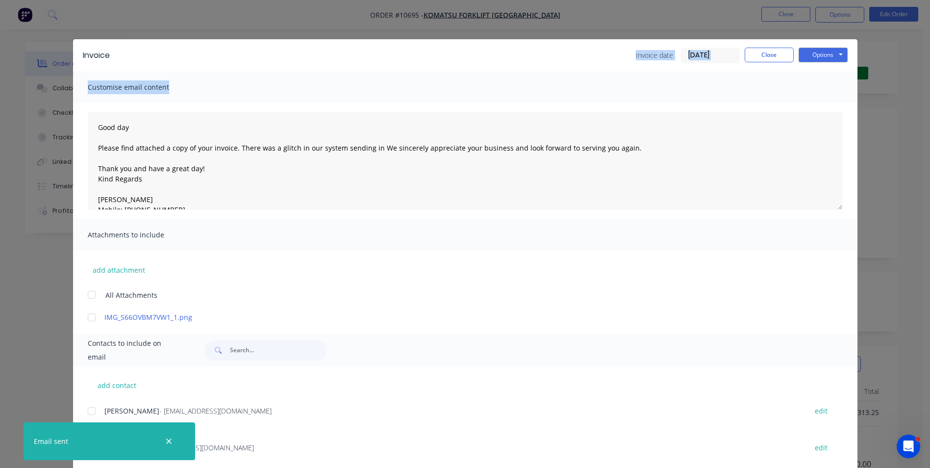
drag, startPoint x: 598, startPoint y: 47, endPoint x: 585, endPoint y: 92, distance: 47.2
click at [585, 92] on div "Invoice Invoice date 03/09/25 Close Options Preview Print Email Customise email…" at bounding box center [465, 332] width 785 height 586
click at [770, 51] on button "Close" at bounding box center [769, 55] width 49 height 15
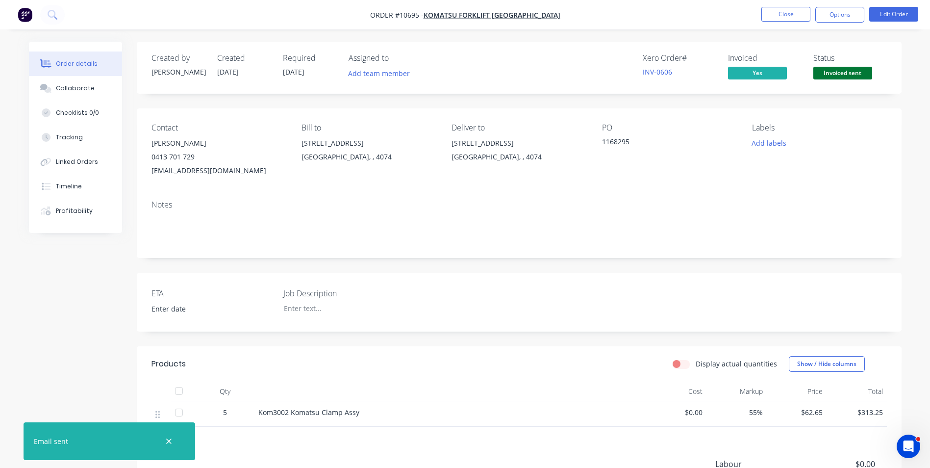
click at [849, 14] on button "Options" at bounding box center [840, 15] width 49 height 16
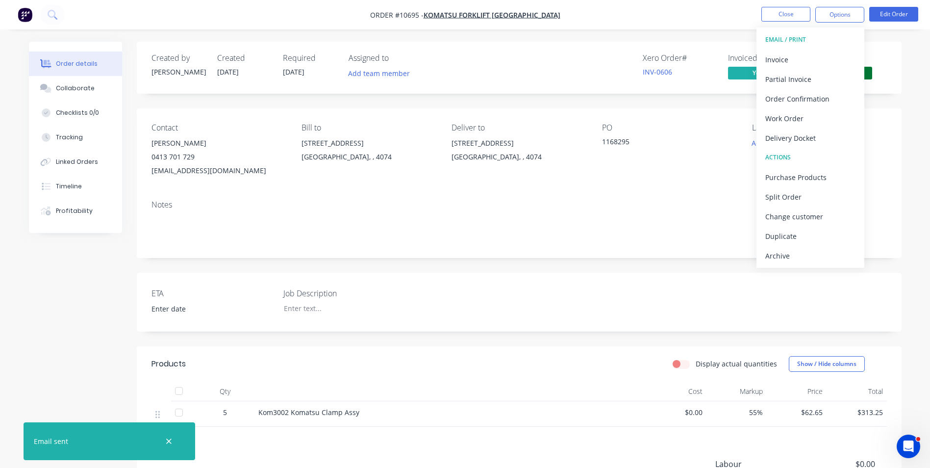
click at [804, 61] on div "Invoice" at bounding box center [810, 59] width 90 height 14
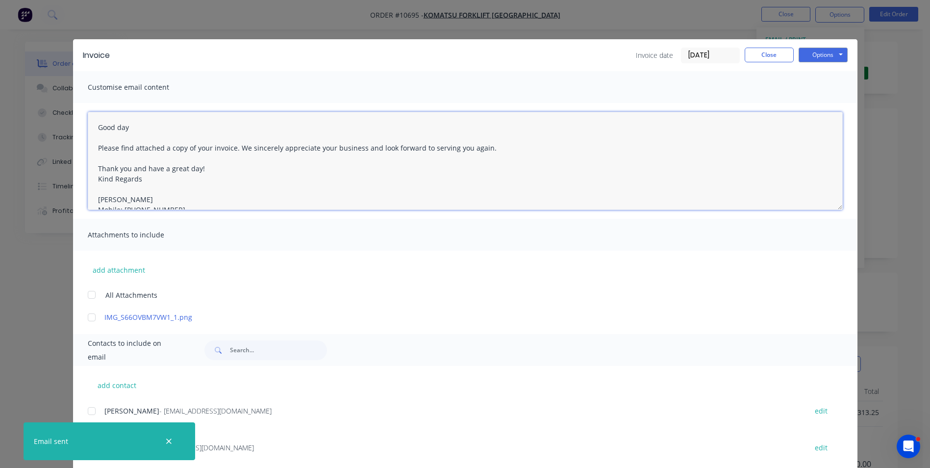
click at [231, 147] on textarea "Good day Please find attached a copy of your invoice. We sincerely appreciate y…" at bounding box center [465, 161] width 755 height 98
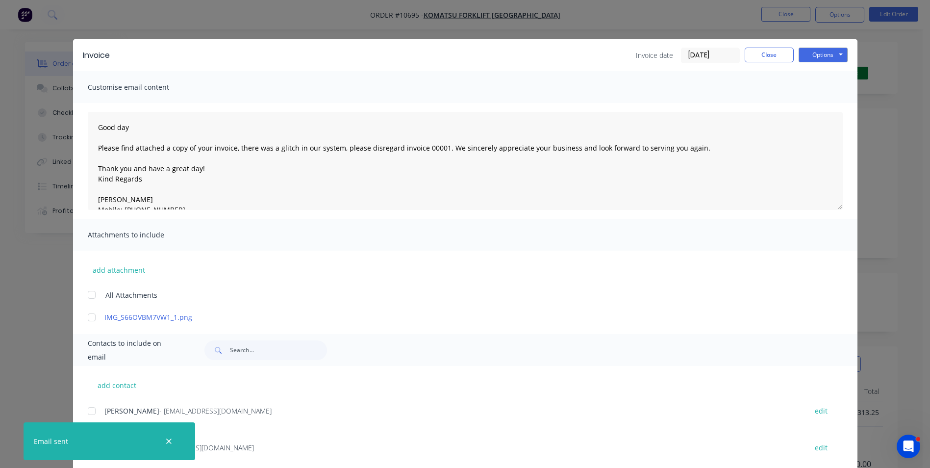
click at [357, 280] on div "add attachment All Attachments IMG_S66OVBM7VW1_1.png" at bounding box center [465, 287] width 785 height 72
click at [170, 440] on icon "button" at bounding box center [169, 441] width 6 height 9
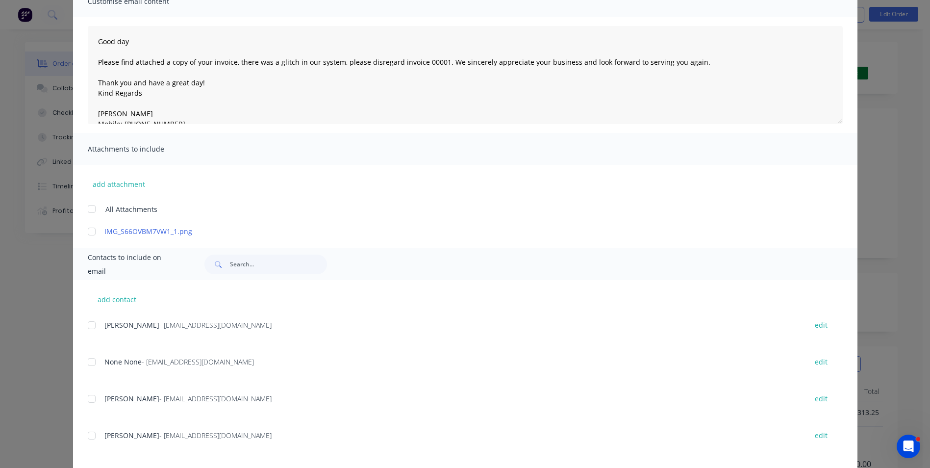
scroll to position [147, 0]
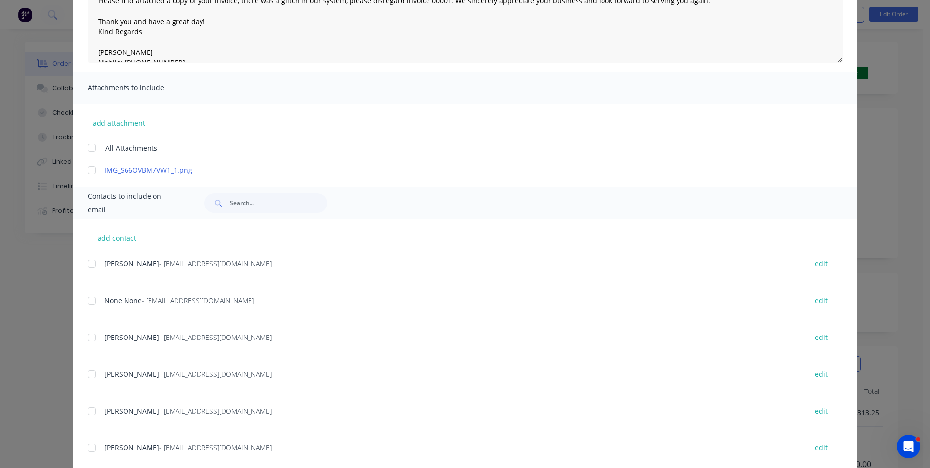
click at [87, 341] on div at bounding box center [92, 338] width 20 height 20
click at [87, 299] on div at bounding box center [92, 301] width 20 height 20
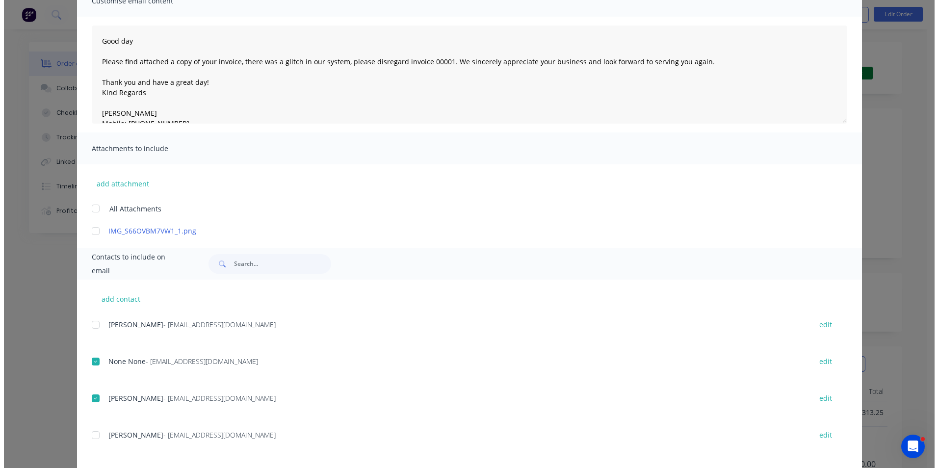
scroll to position [0, 0]
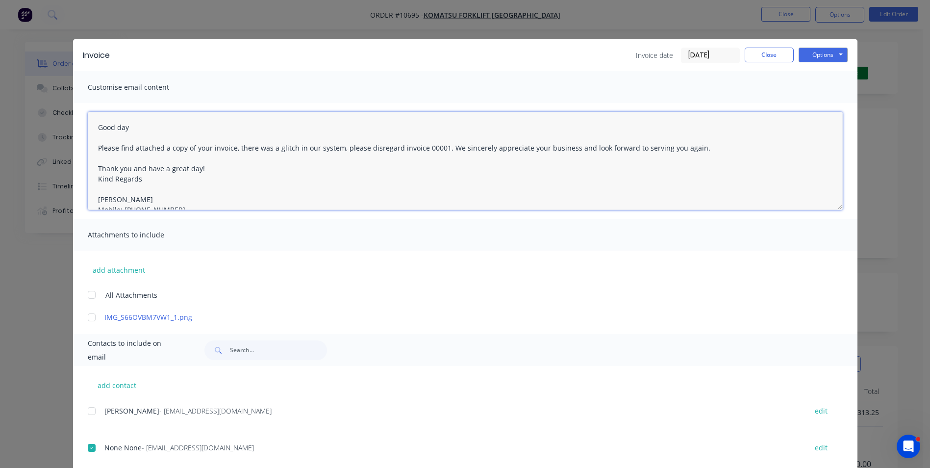
click at [233, 148] on textarea "Good day Please find attached a copy of your invoice. We sincerely appreciate y…" at bounding box center [465, 161] width 755 height 98
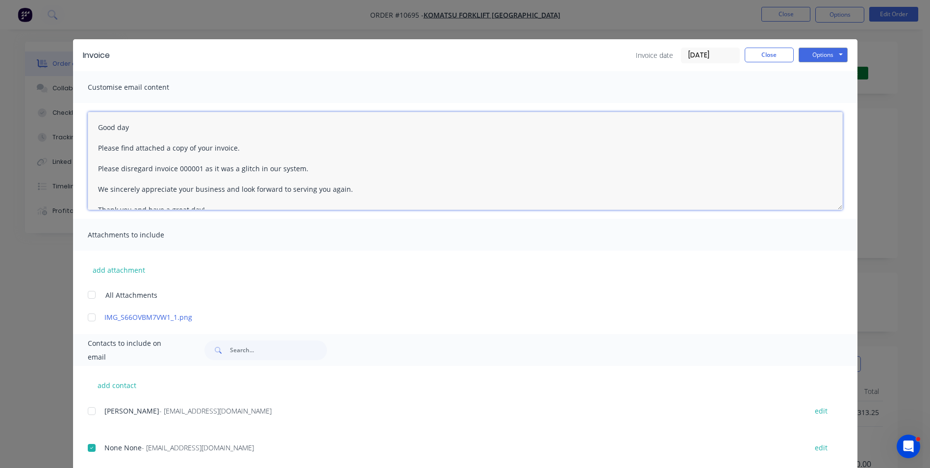
type textarea "Good day Please find attached a copy of your invoice. Please disregard invoice …"
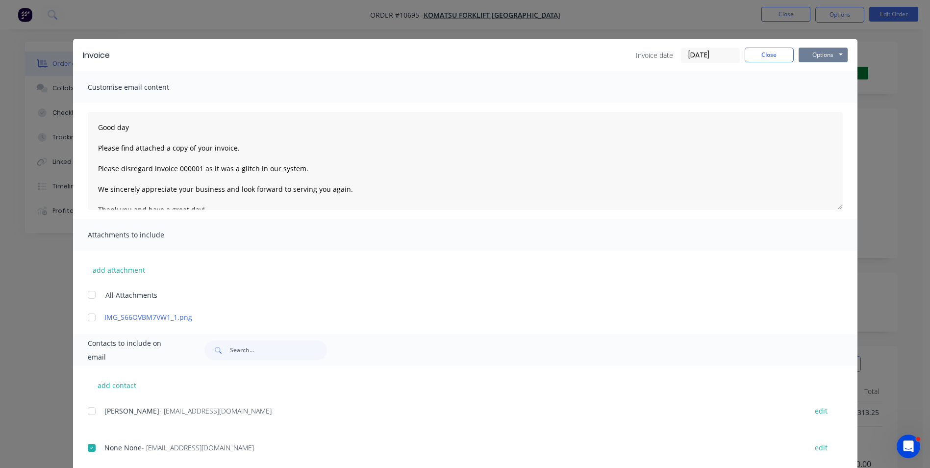
click at [815, 56] on button "Options" at bounding box center [823, 55] width 49 height 15
click at [831, 103] on button "Email" at bounding box center [830, 105] width 63 height 16
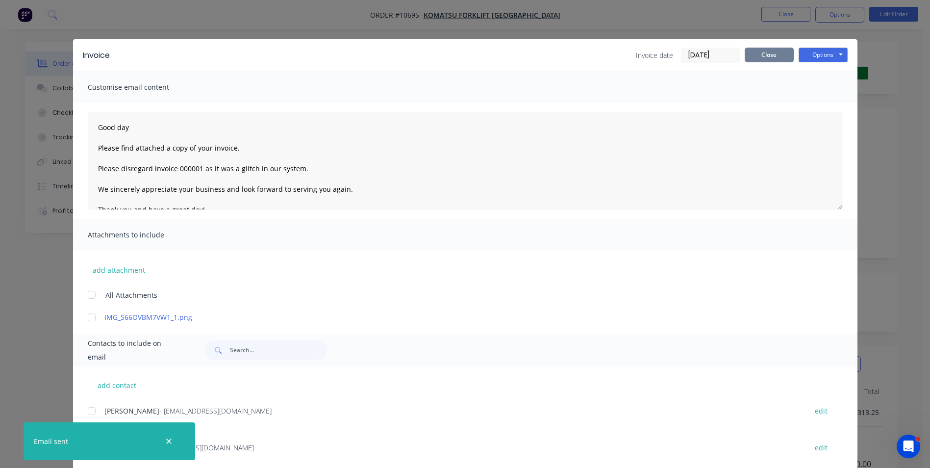
click at [766, 56] on button "Close" at bounding box center [769, 55] width 49 height 15
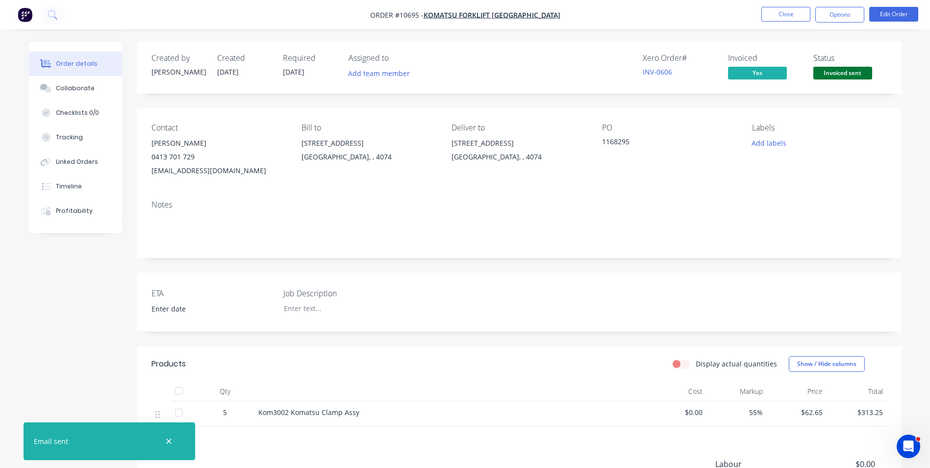
click at [795, 13] on button "Close" at bounding box center [786, 14] width 49 height 15
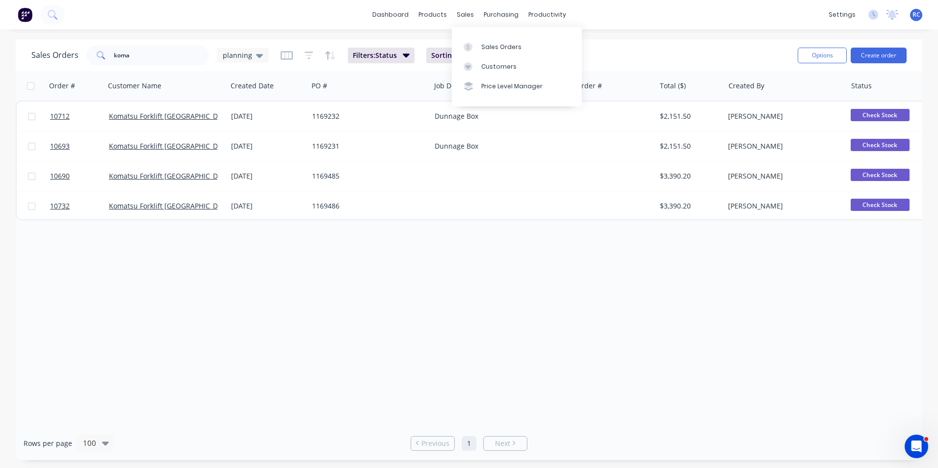
click at [469, 15] on div "sales" at bounding box center [465, 14] width 27 height 15
click at [479, 43] on link "Sales Orders" at bounding box center [517, 47] width 130 height 20
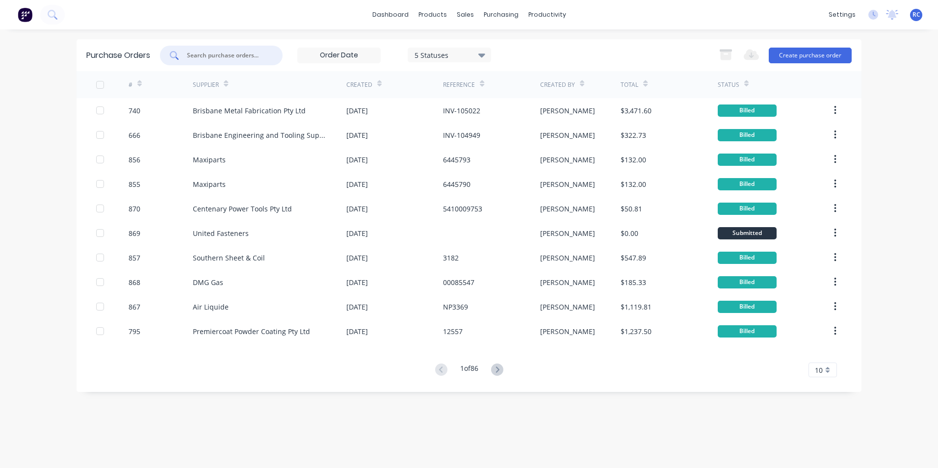
click at [218, 59] on input "text" at bounding box center [226, 56] width 81 height 10
type input "southern"
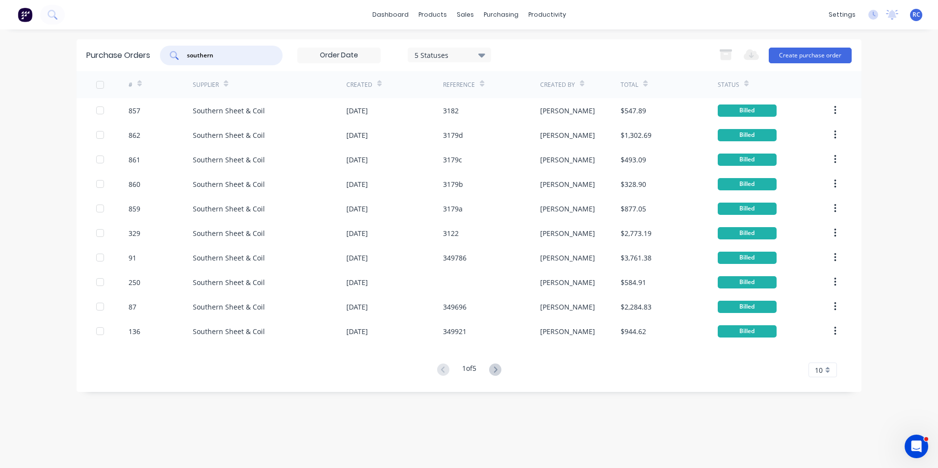
click at [359, 81] on div "Created" at bounding box center [359, 84] width 26 height 9
click at [637, 157] on div "$493.09" at bounding box center [633, 159] width 26 height 10
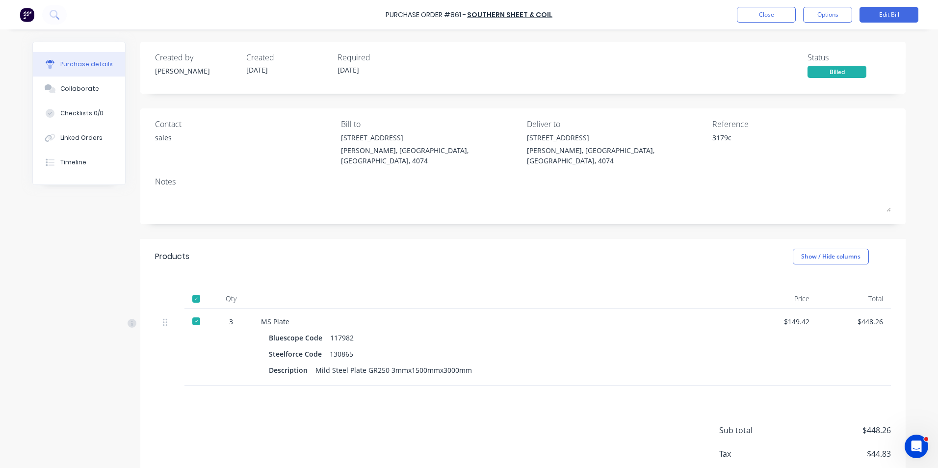
click at [842, 15] on button "Options" at bounding box center [827, 15] width 49 height 16
click at [820, 35] on div "Print / Email" at bounding box center [805, 40] width 76 height 14
click at [672, 58] on div "Created by [PERSON_NAME] Created [DATE] Required [DATE] Status Billed" at bounding box center [523, 64] width 736 height 26
click at [822, 14] on button "Options" at bounding box center [827, 15] width 49 height 16
click at [883, 15] on button "Edit Bill" at bounding box center [888, 15] width 59 height 16
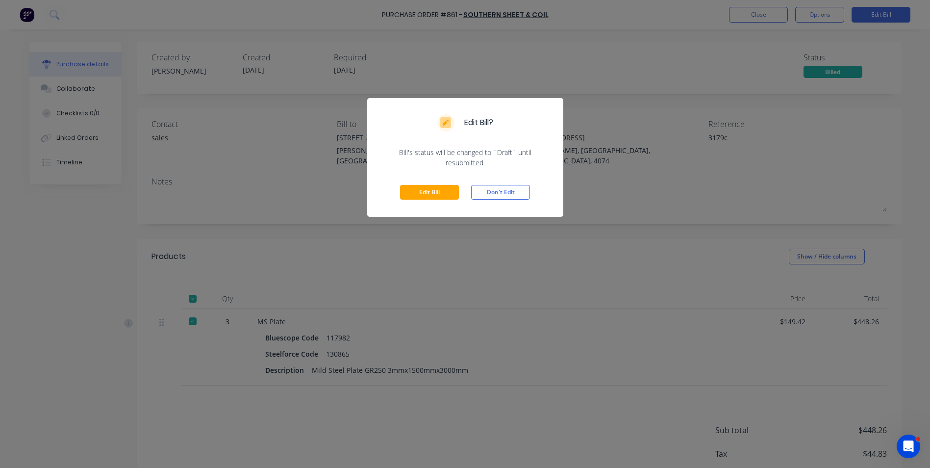
click at [438, 187] on button "Edit Bill" at bounding box center [429, 192] width 59 height 15
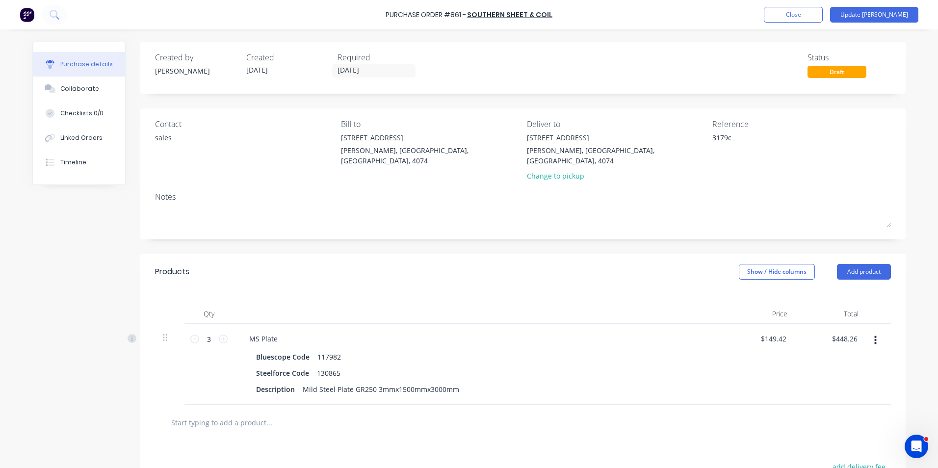
click at [221, 414] on input "text" at bounding box center [269, 422] width 196 height 20
type textarea "x"
type input "m"
type textarea "x"
type input "ms"
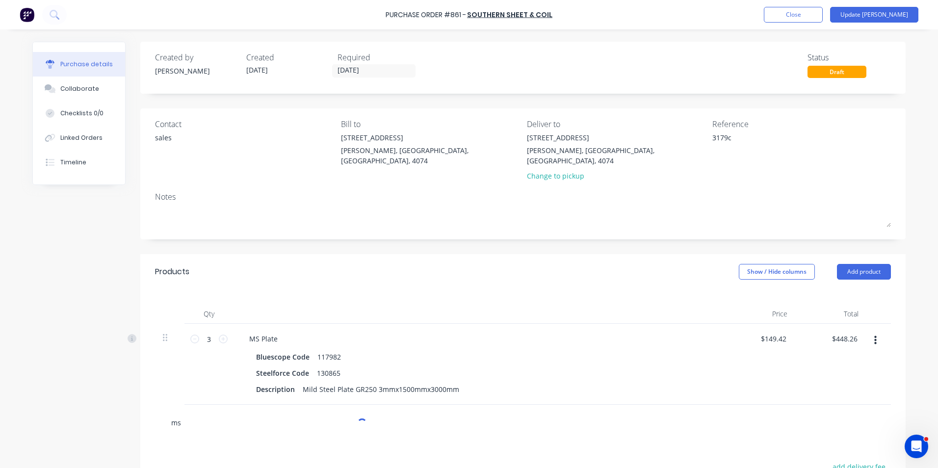
type textarea "x"
type input "m"
type textarea "x"
type input "="
type textarea "x"
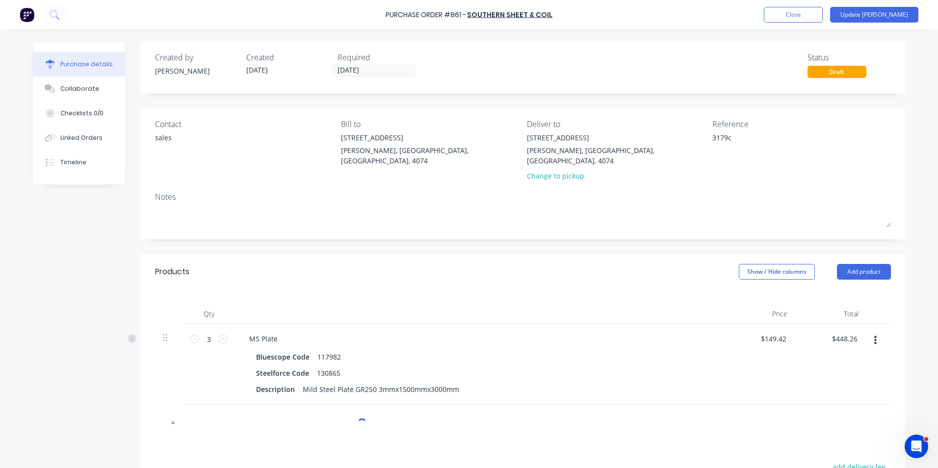
type input "="
drag, startPoint x: 390, startPoint y: 377, endPoint x: 298, endPoint y: 382, distance: 91.8
click at [299, 382] on div "Mild Steel Plate GR250 3mmx1500mmx3000mm" at bounding box center [381, 389] width 164 height 14
copy div "Mild Steel Plate GR250 3mm"
click at [221, 414] on input "=" at bounding box center [269, 422] width 196 height 20
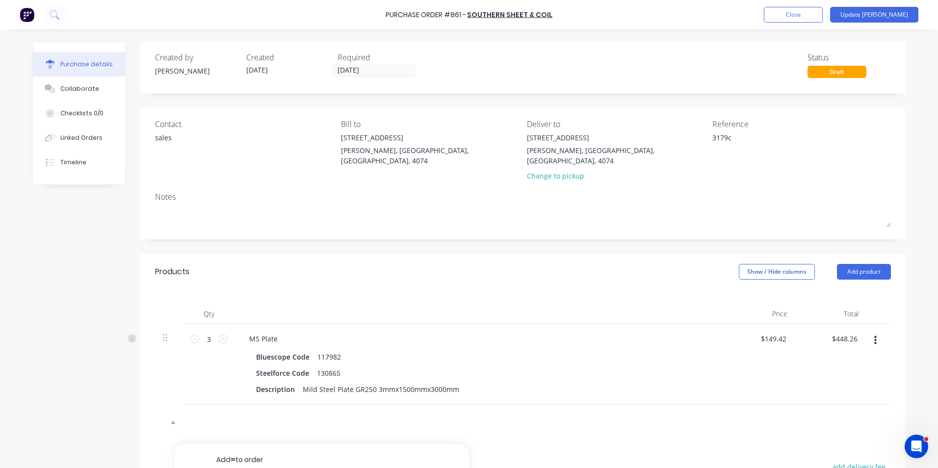
paste input "Mild Steel Plate GR250 3mm"
type textarea "x"
type input "=Mild Steel Plate GR250 3mm"
type textarea "x"
type input "=Mild Steel Plate GR250 3mm"
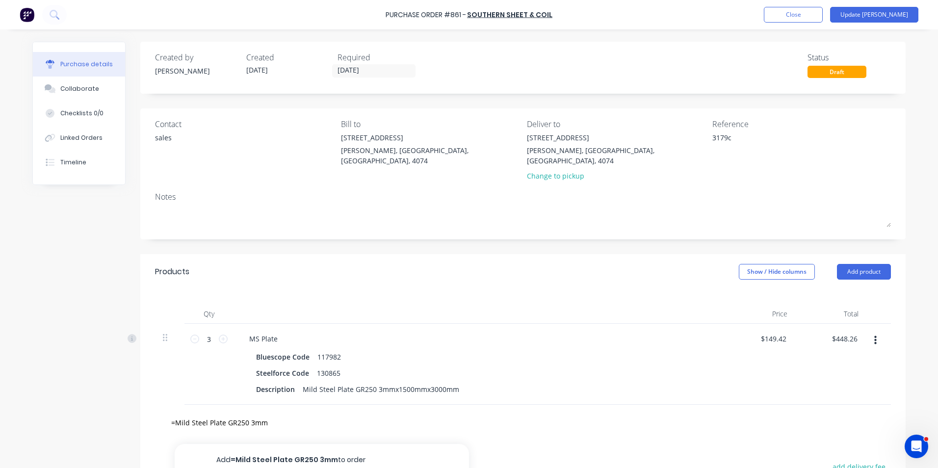
click at [278, 445] on button "Add =Mild Steel Plate GR250 3mm to order" at bounding box center [322, 459] width 294 height 31
type textarea "x"
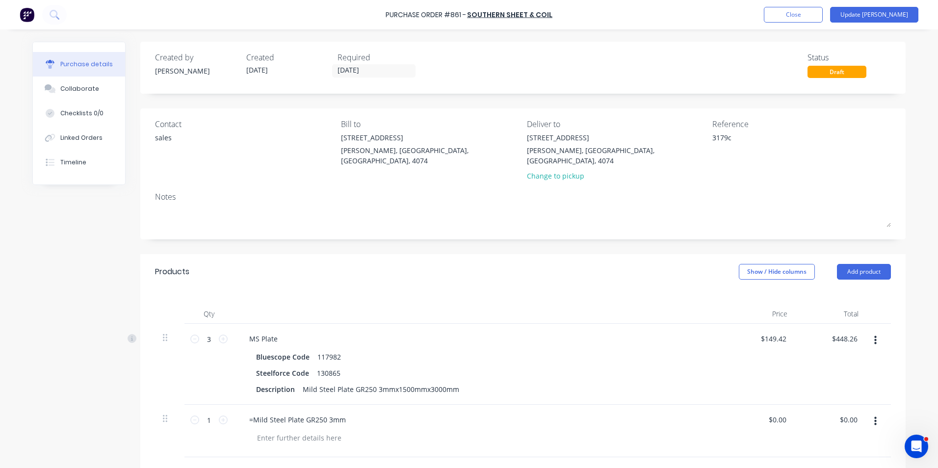
click at [221, 415] on icon at bounding box center [223, 419] width 9 height 9
type textarea "x"
type input "2"
click at [221, 415] on icon at bounding box center [223, 419] width 9 height 9
type textarea "x"
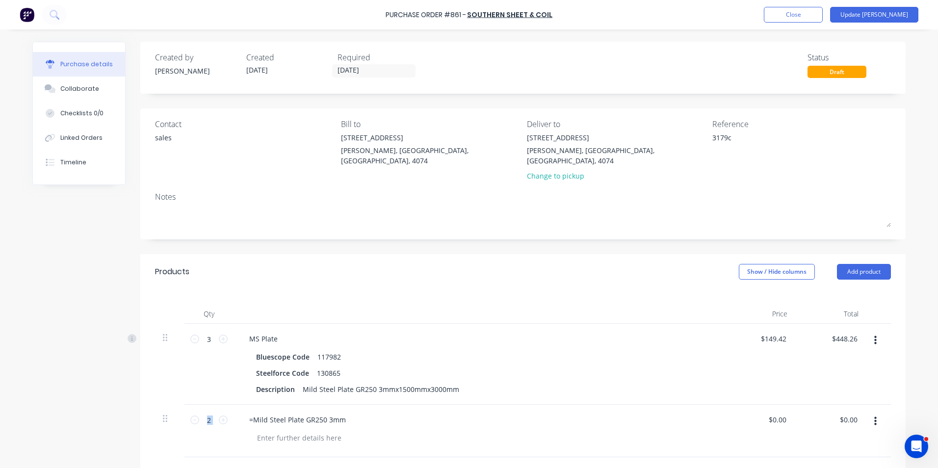
type input "3"
type textarea "x"
drag, startPoint x: 777, startPoint y: 411, endPoint x: 753, endPoint y: 414, distance: 23.7
click at [753, 414] on div "0.00 0.00" at bounding box center [759, 431] width 71 height 52
type input "0"
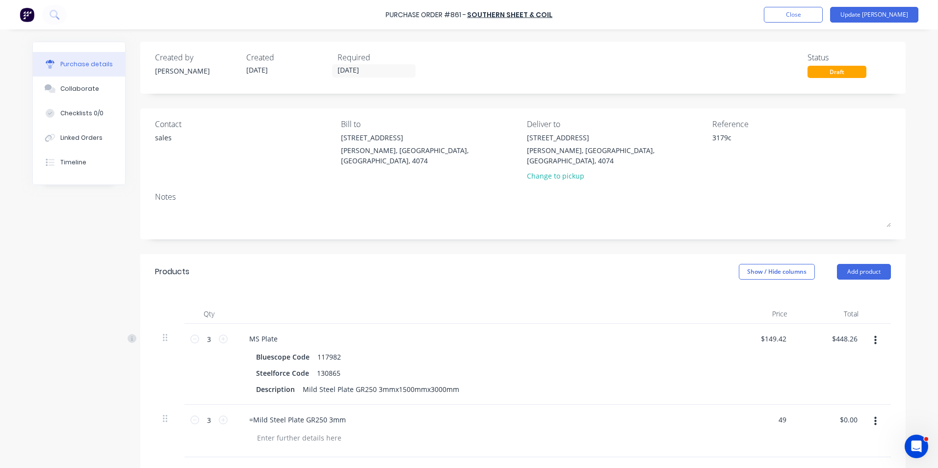
type input "4"
type input "149.42"
type textarea "x"
type input "$149.42"
type input "$448.26"
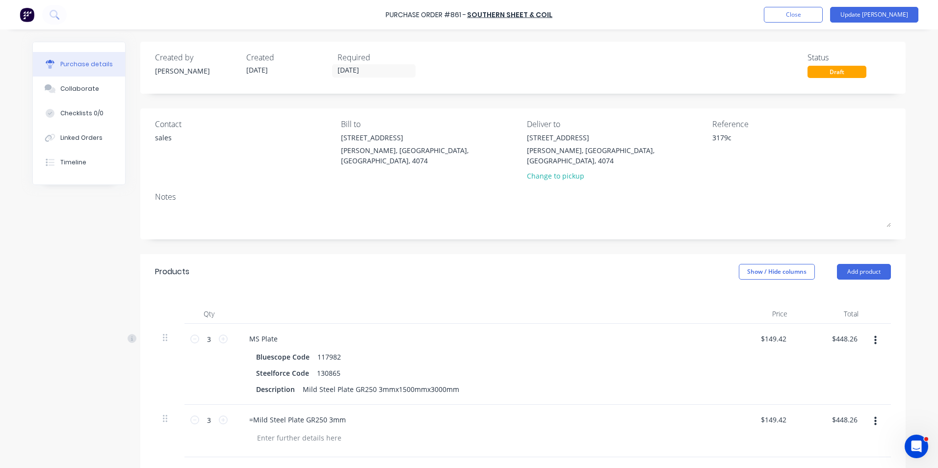
click at [704, 431] on div at bounding box center [482, 438] width 467 height 14
type textarea "x"
click at [248, 412] on div "=Mild Steel Plate GR250 3mm" at bounding box center [297, 419] width 112 height 14
click at [872, 333] on button "button" at bounding box center [875, 341] width 23 height 18
click at [840, 416] on button "Delete" at bounding box center [844, 425] width 83 height 20
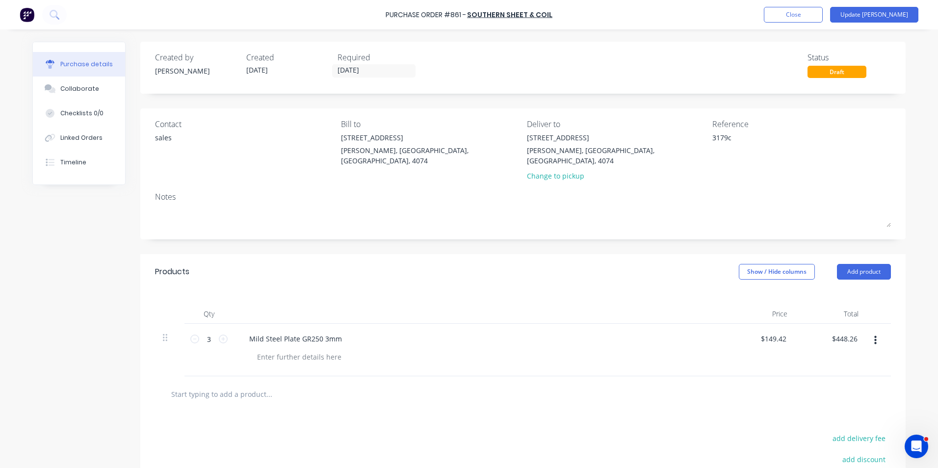
click at [889, 14] on button "Update Bill" at bounding box center [874, 15] width 88 height 16
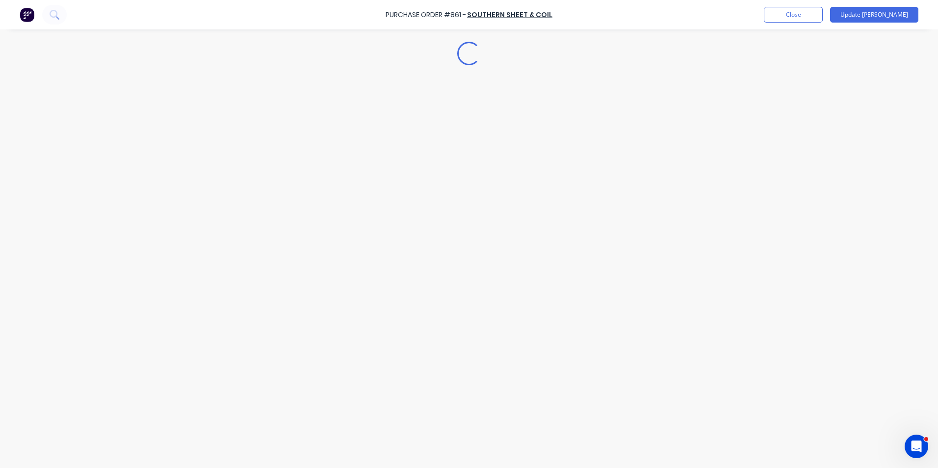
type textarea "x"
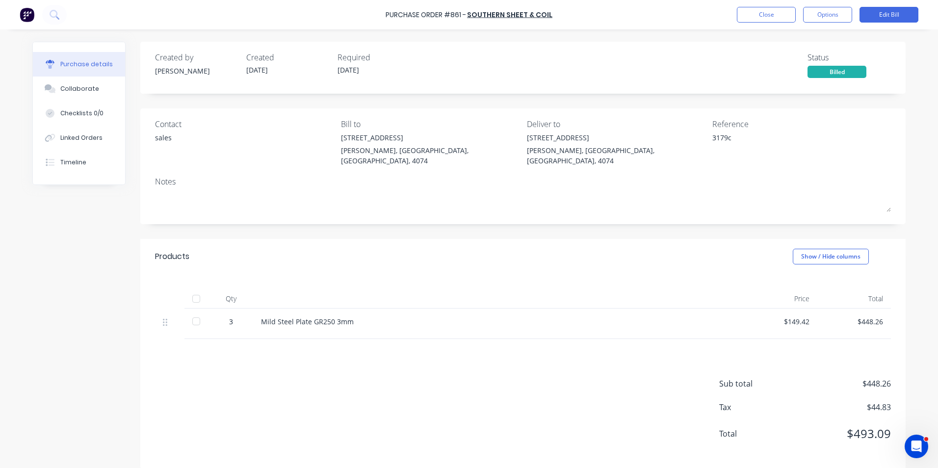
click at [765, 18] on button "Close" at bounding box center [766, 15] width 59 height 16
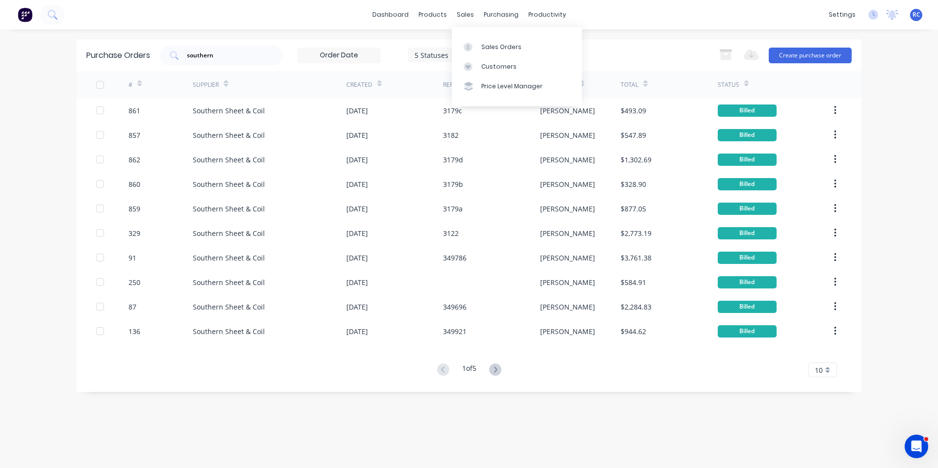
drag, startPoint x: 467, startPoint y: 16, endPoint x: 484, endPoint y: 40, distance: 29.0
click at [467, 16] on div "sales" at bounding box center [465, 14] width 27 height 15
click at [487, 48] on div "Sales Orders" at bounding box center [501, 47] width 40 height 9
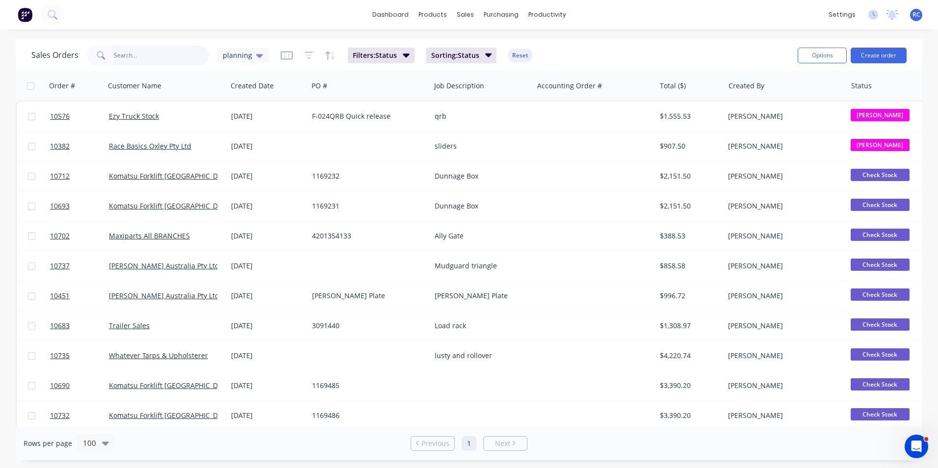
click at [142, 57] on input "text" at bounding box center [162, 56] width 96 height 20
click at [880, 56] on button "Create order" at bounding box center [878, 56] width 56 height 16
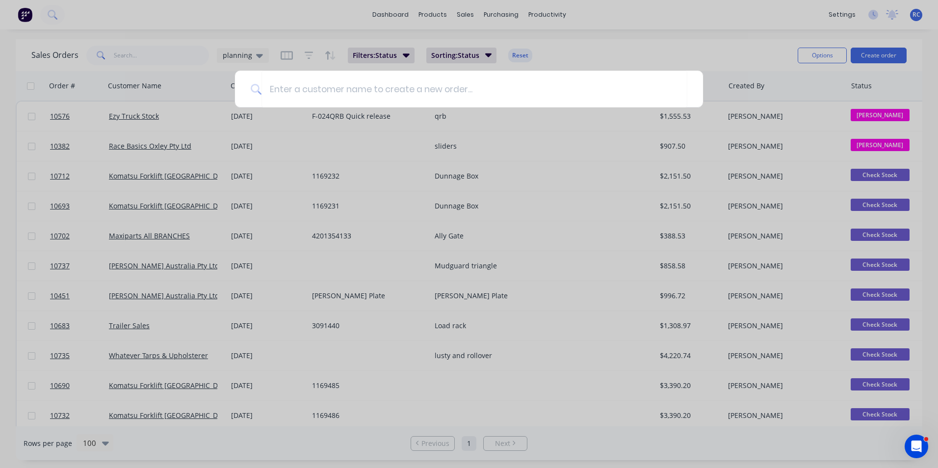
click at [619, 37] on div at bounding box center [469, 234] width 938 height 468
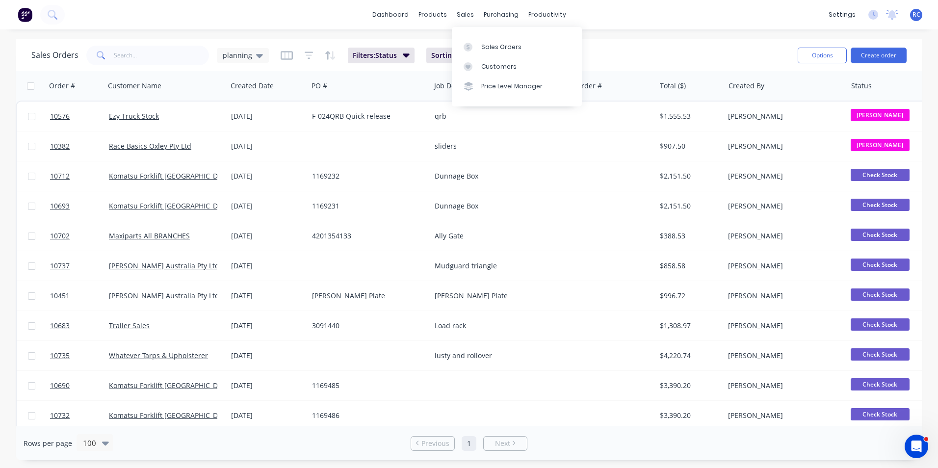
click at [485, 62] on div "Customers" at bounding box center [498, 66] width 35 height 9
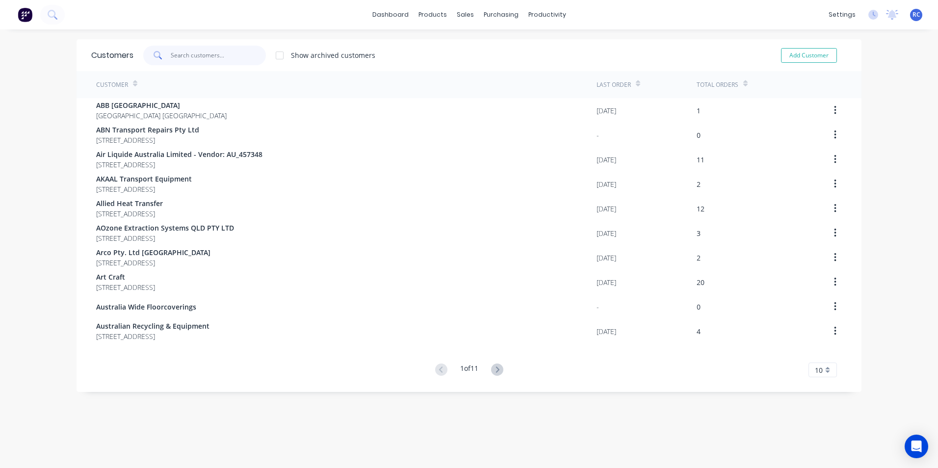
click at [191, 52] on input "text" at bounding box center [219, 56] width 96 height 20
click at [811, 55] on button "Add Customer" at bounding box center [809, 55] width 56 height 15
select select "AU"
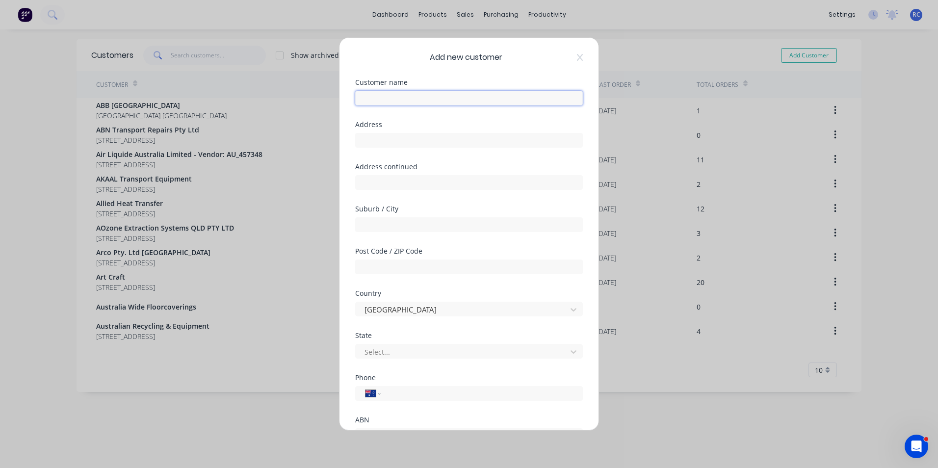
click at [409, 99] on input "text" at bounding box center [469, 98] width 228 height 15
type input "The Great Lawn Co"
click at [409, 141] on input "text" at bounding box center [469, 140] width 228 height 15
click at [408, 227] on input "text" at bounding box center [469, 224] width 228 height 15
type input "Pimpama"
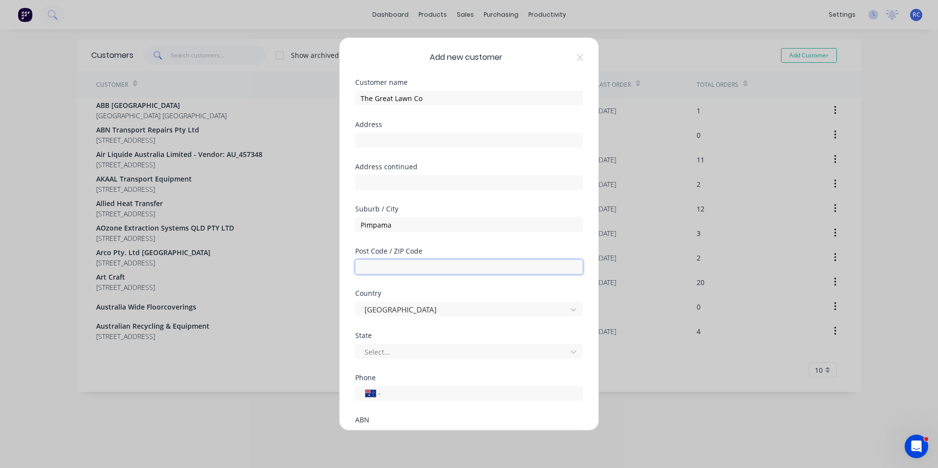
click at [390, 261] on input "text" at bounding box center [469, 266] width 228 height 15
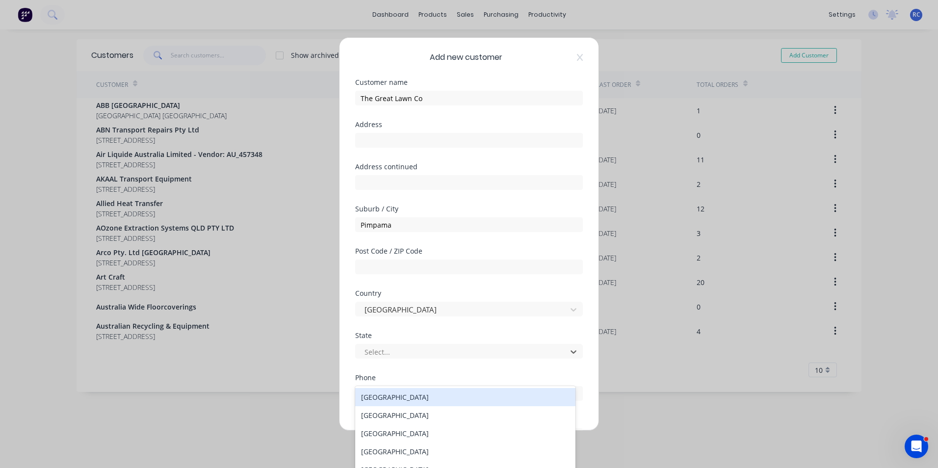
click at [408, 349] on div at bounding box center [462, 352] width 198 height 12
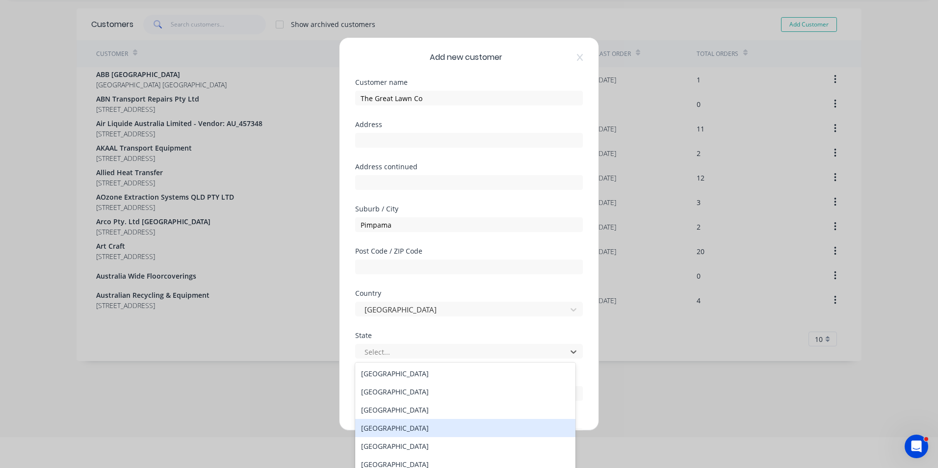
click at [383, 424] on div "Queensland" at bounding box center [465, 428] width 220 height 18
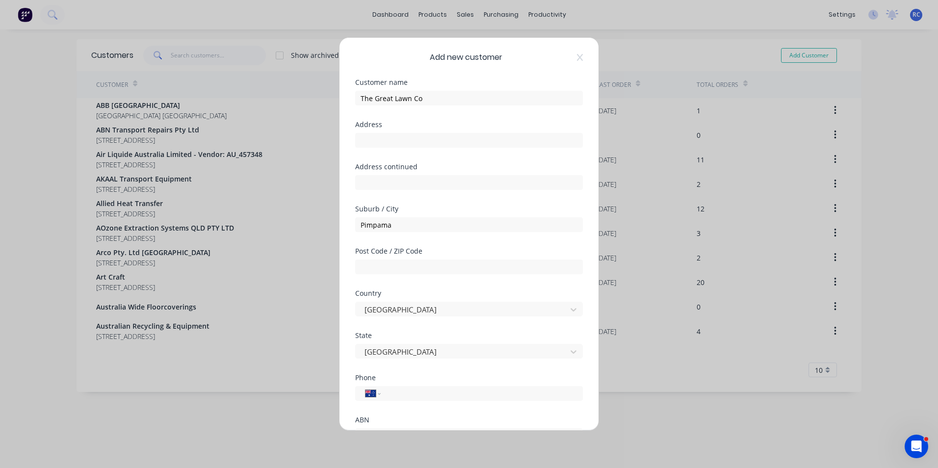
click at [406, 386] on div "International Afghanistan Åland Islands Albania Algeria American Samoa Andorra …" at bounding box center [469, 393] width 228 height 15
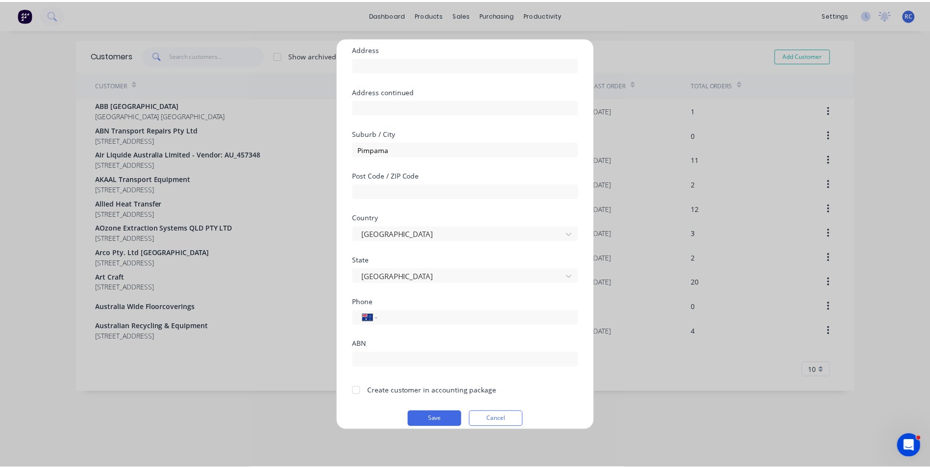
scroll to position [86, 0]
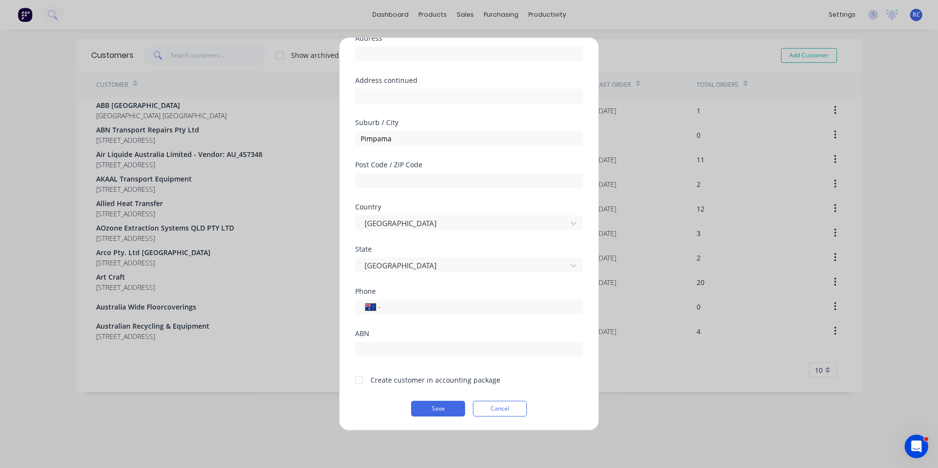
click at [358, 381] on div at bounding box center [359, 380] width 20 height 20
click at [429, 408] on button "Save" at bounding box center [438, 409] width 54 height 16
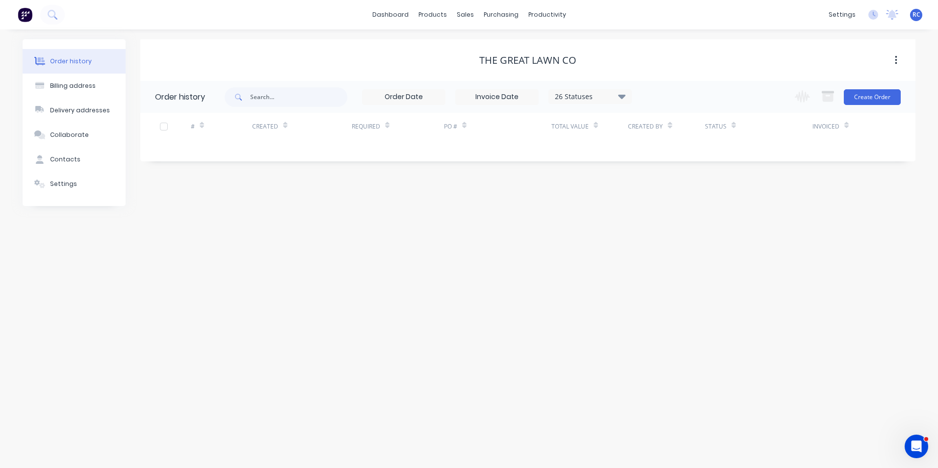
click at [870, 98] on button "Create Order" at bounding box center [871, 97] width 57 height 16
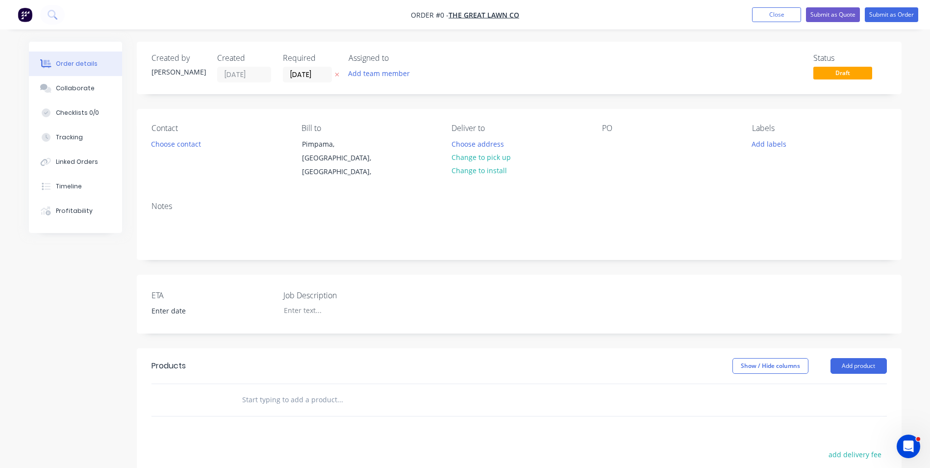
click at [190, 146] on button "Choose contact" at bounding box center [176, 143] width 60 height 13
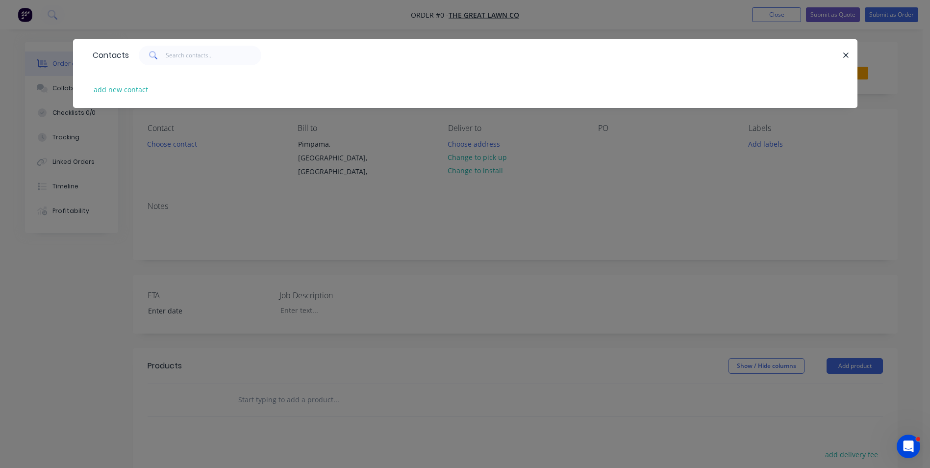
click at [126, 87] on button "add new contact" at bounding box center [121, 89] width 65 height 13
select select "AU"
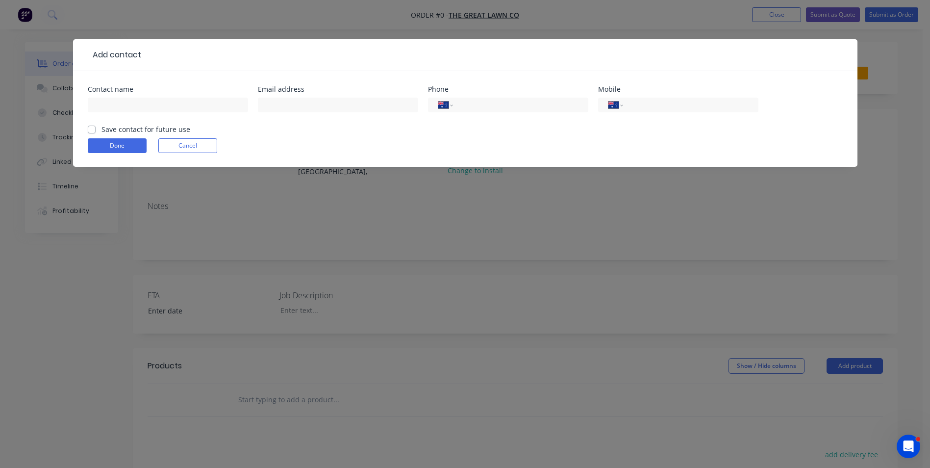
click at [123, 131] on label "Save contact for future use" at bounding box center [146, 129] width 89 height 10
click at [96, 131] on input "Save contact for future use" at bounding box center [92, 128] width 8 height 9
checkbox input "true"
click at [132, 107] on input "text" at bounding box center [168, 105] width 160 height 15
type input "Rob"
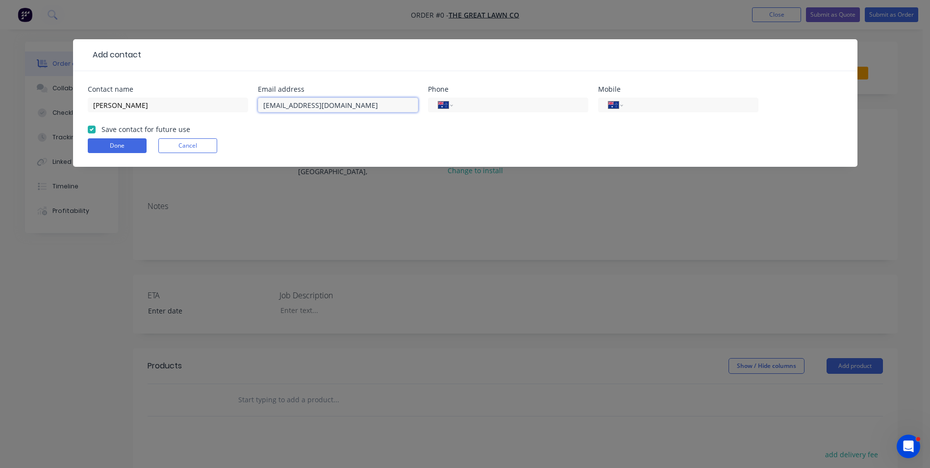
type input "rob@greatlawnco.com.au"
click at [128, 139] on button "Done" at bounding box center [117, 145] width 59 height 15
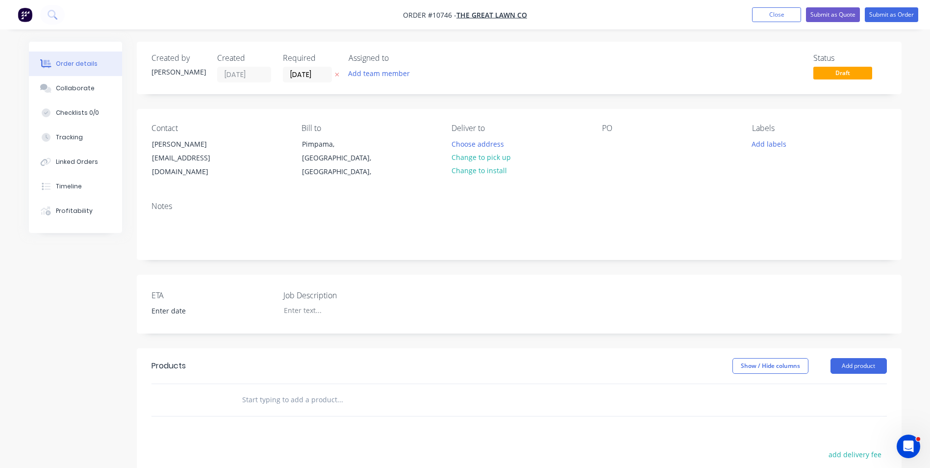
click at [283, 390] on input "text" at bounding box center [340, 400] width 196 height 20
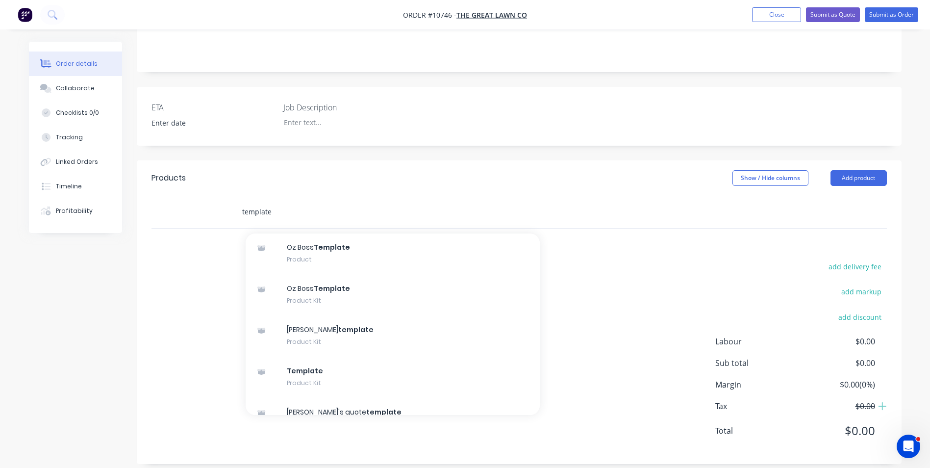
scroll to position [96, 0]
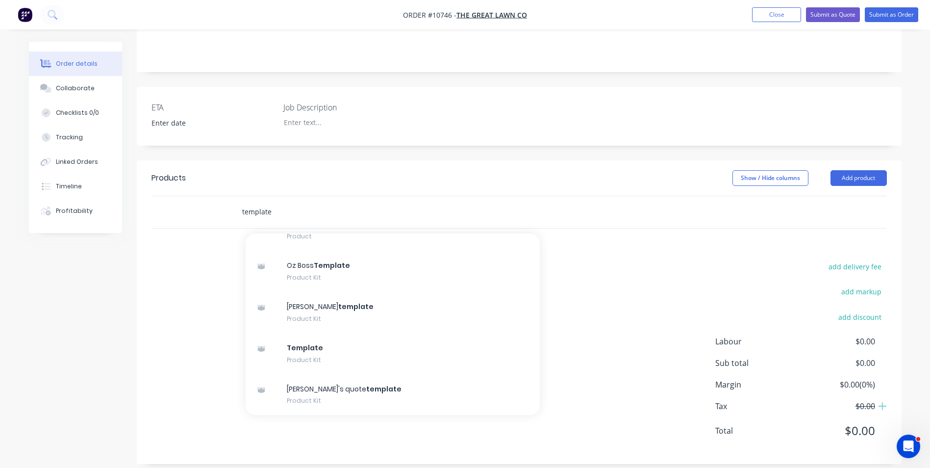
type input "template"
click at [322, 334] on div "Template Product Kit" at bounding box center [393, 353] width 294 height 41
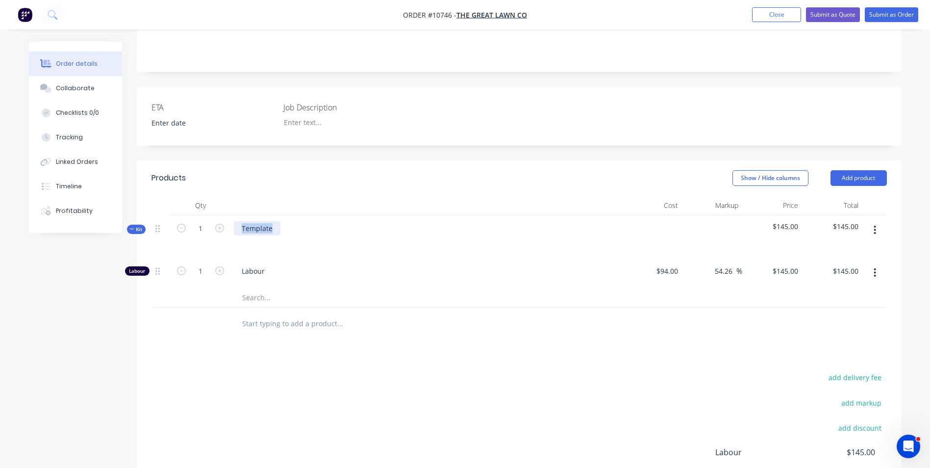
drag, startPoint x: 272, startPoint y: 215, endPoint x: 224, endPoint y: 211, distance: 48.2
click at [224, 215] on div "Kit 1 Template $145.00 $145.00" at bounding box center [520, 236] width 736 height 43
click at [289, 221] on div "Flat Tray - for" at bounding box center [263, 228] width 59 height 14
click at [257, 313] on input "text" at bounding box center [340, 323] width 196 height 20
type input "t"
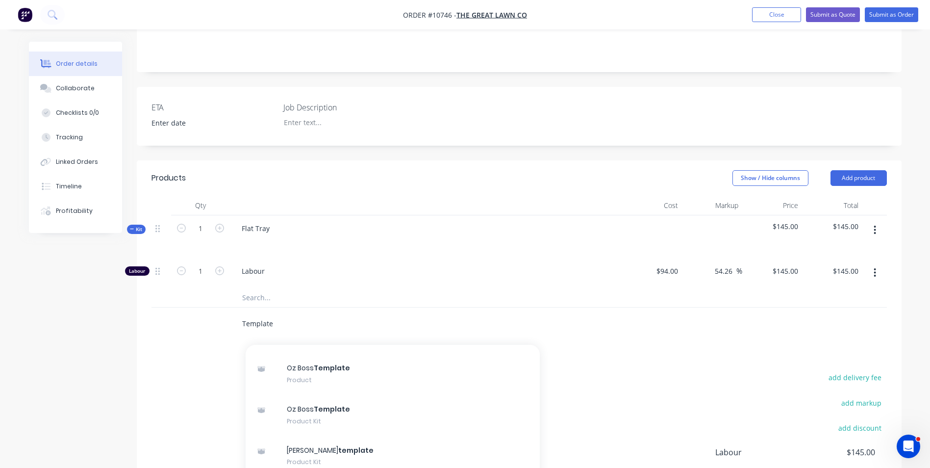
scroll to position [97, 0]
type input "Template"
click at [329, 448] on div "Template Product Kit" at bounding box center [393, 464] width 294 height 41
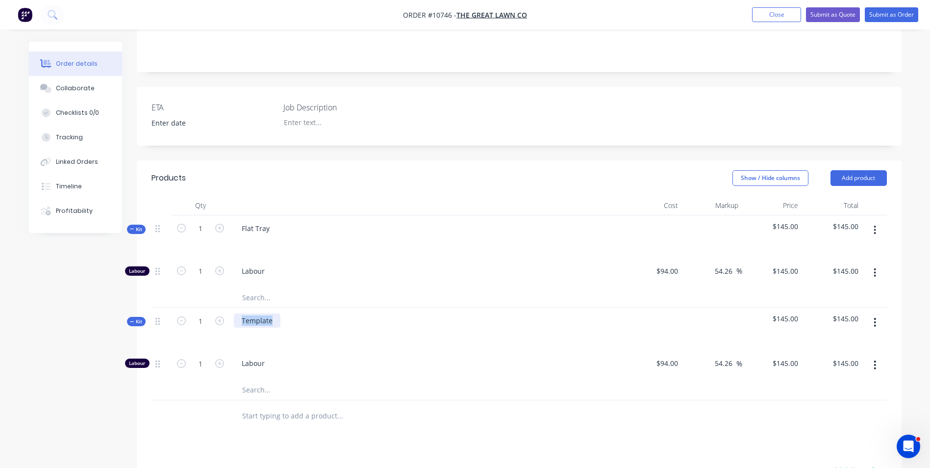
drag, startPoint x: 278, startPoint y: 310, endPoint x: 237, endPoint y: 315, distance: 41.0
click at [241, 313] on div "Template" at bounding box center [257, 320] width 47 height 14
click at [842, 10] on button "Submit as Quote" at bounding box center [833, 14] width 54 height 15
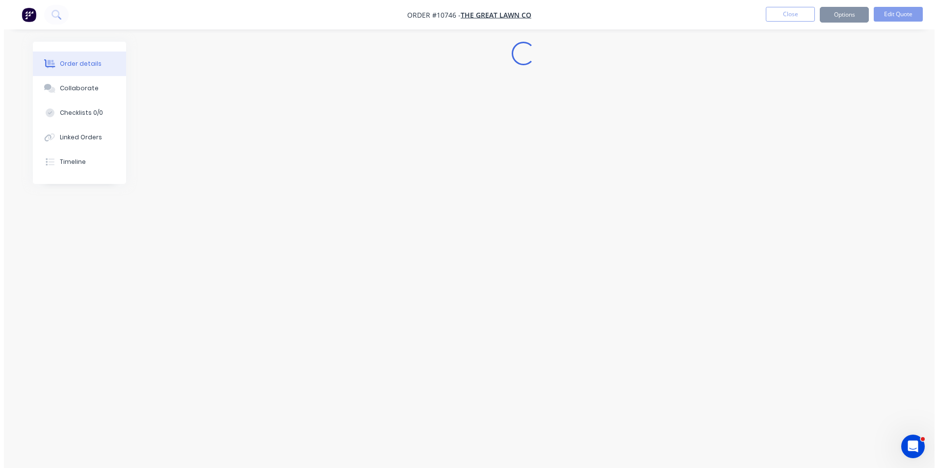
scroll to position [0, 0]
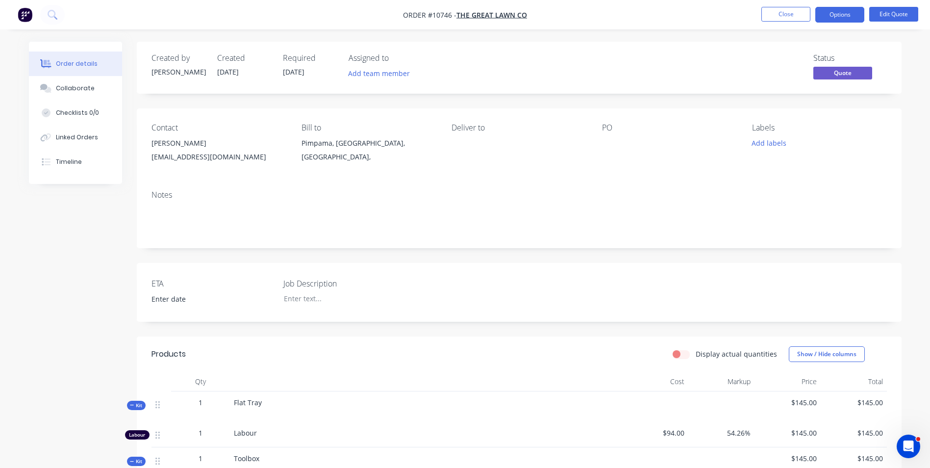
click at [765, 15] on button "Close" at bounding box center [786, 14] width 49 height 15
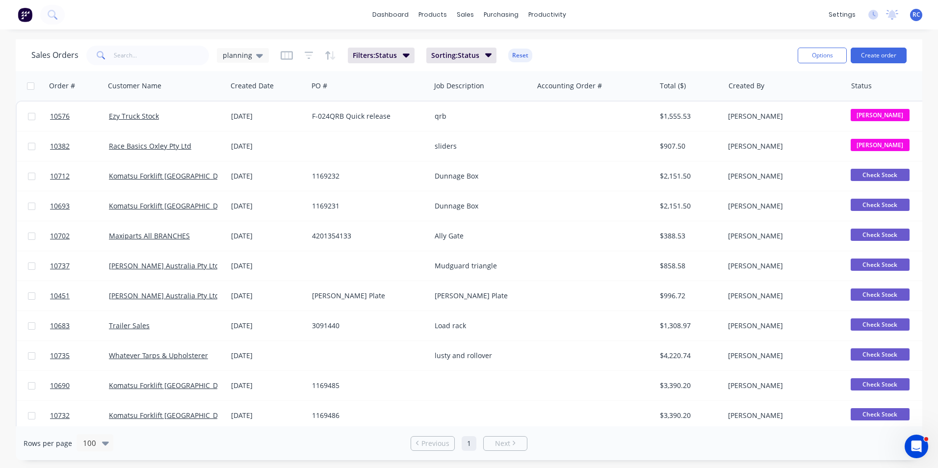
click at [243, 61] on div "planning" at bounding box center [243, 55] width 52 height 15
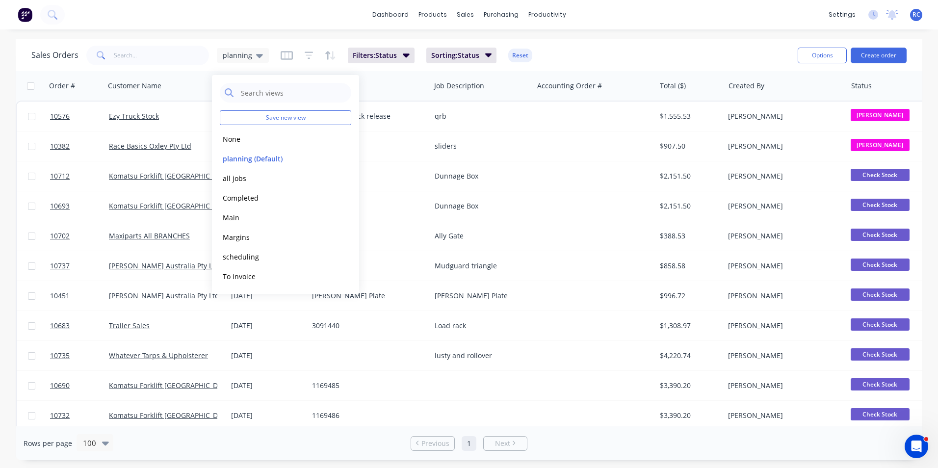
click at [244, 195] on button "Completed" at bounding box center [276, 197] width 112 height 11
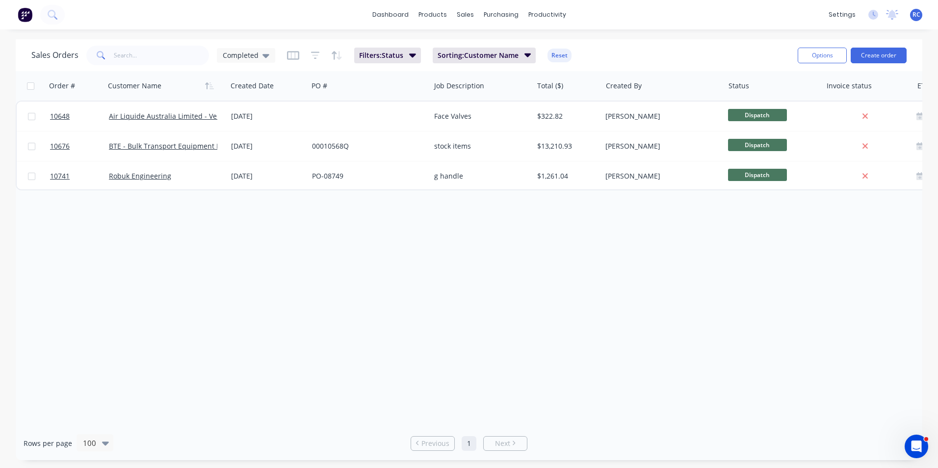
click at [216, 181] on div "Robuk Engineering" at bounding box center [166, 175] width 122 height 29
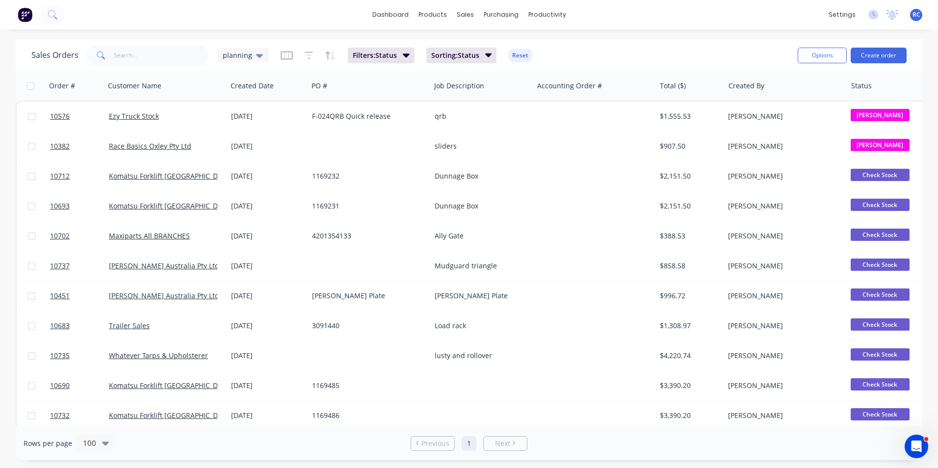
click at [234, 60] on div "planning" at bounding box center [243, 55] width 52 height 15
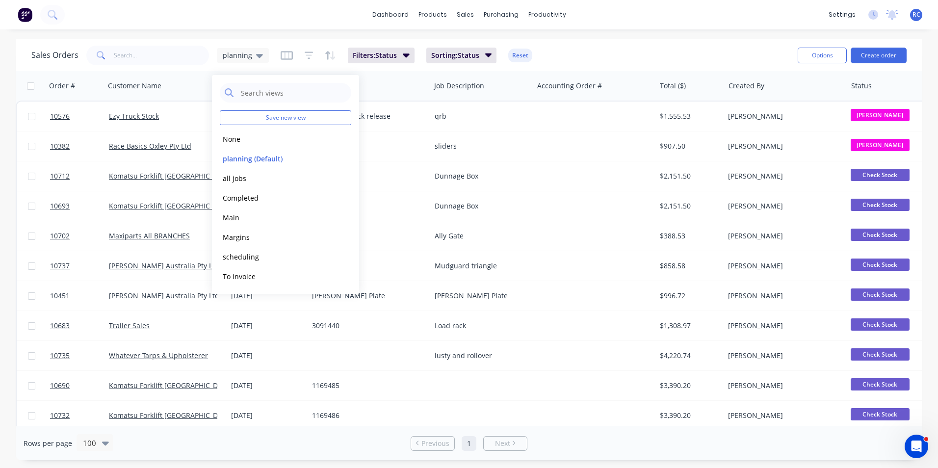
click at [247, 199] on button "Completed" at bounding box center [276, 197] width 112 height 11
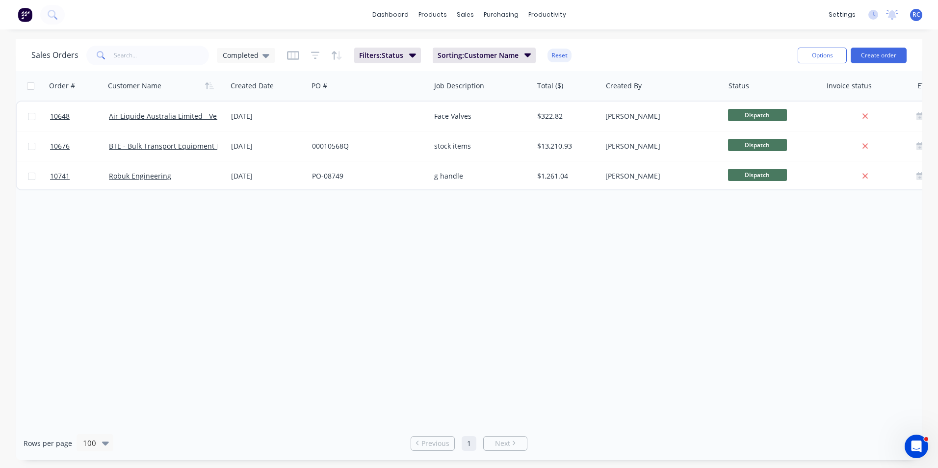
click at [318, 157] on div "00010568Q" at bounding box center [369, 145] width 122 height 29
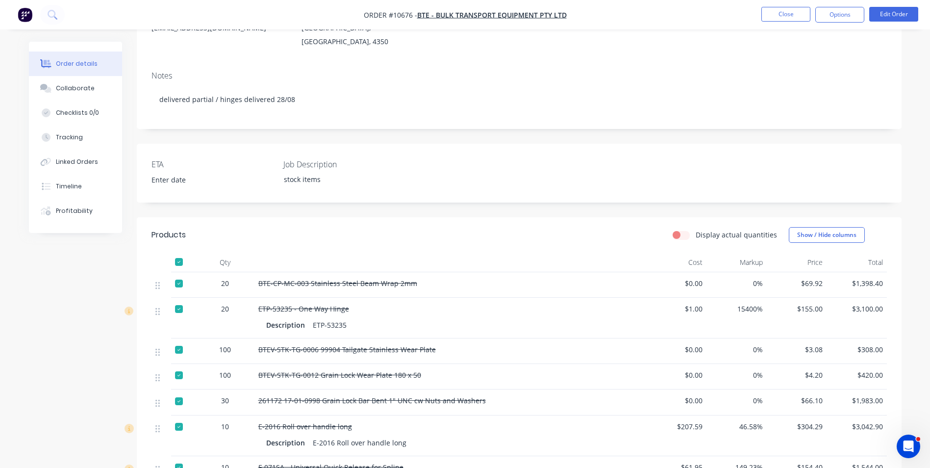
scroll to position [343, 0]
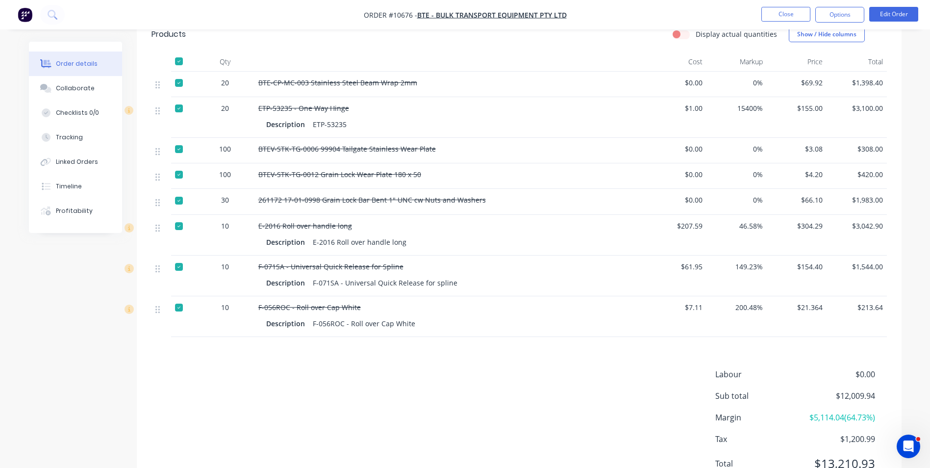
click at [66, 87] on div "Collaborate" at bounding box center [75, 88] width 39 height 9
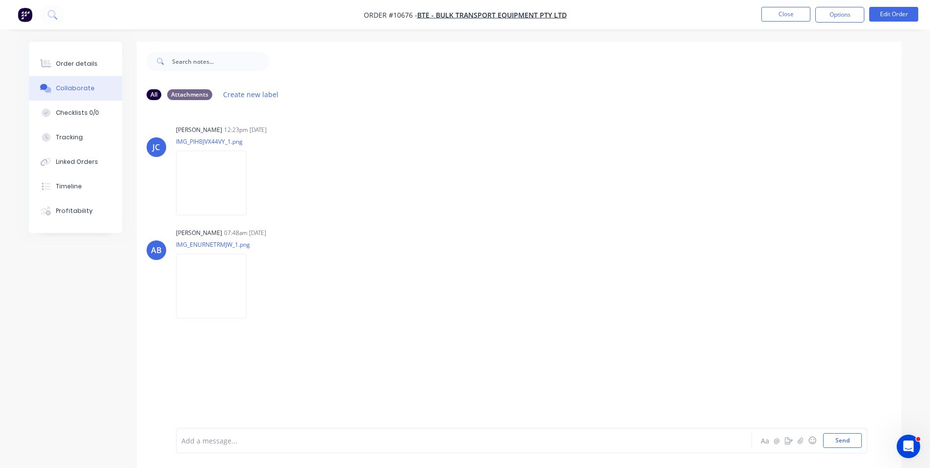
click at [80, 64] on div "Order details" at bounding box center [77, 63] width 42 height 9
